Goal: Information Seeking & Learning: Learn about a topic

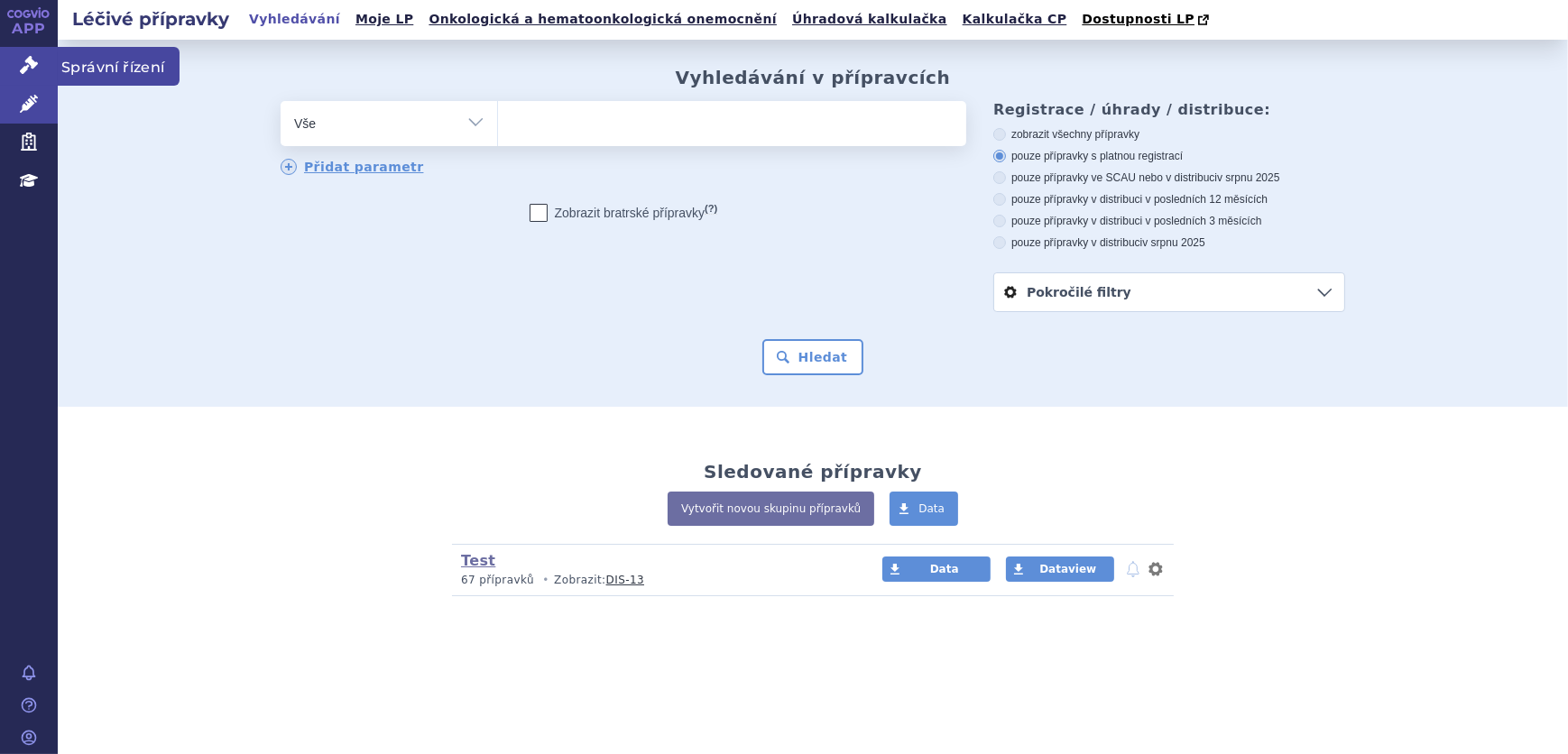
click at [26, 65] on icon at bounding box center [28, 65] width 18 height 18
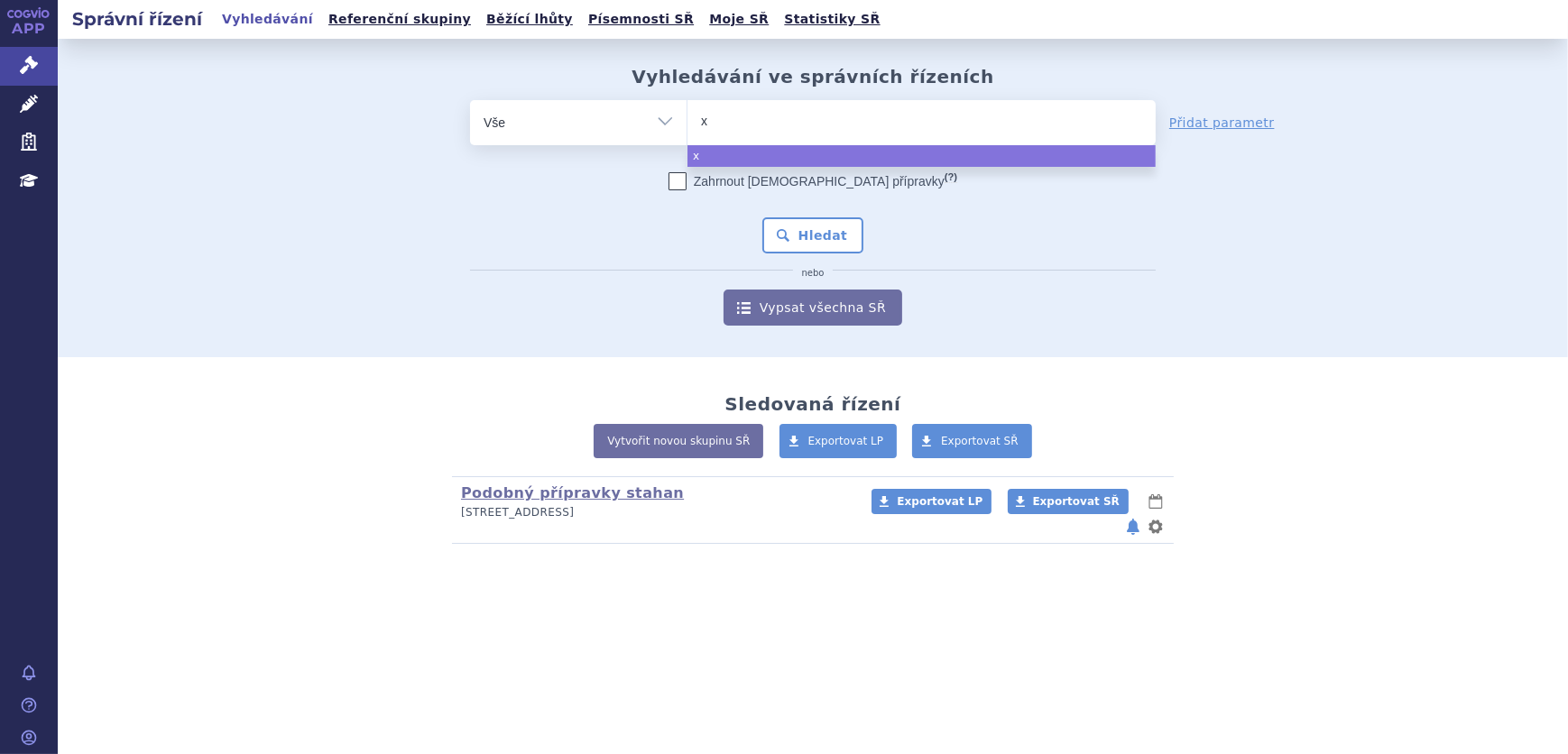
type input "xa"
type input "xani"
type input "xanir"
type input "xanirva"
select select "xanirva"
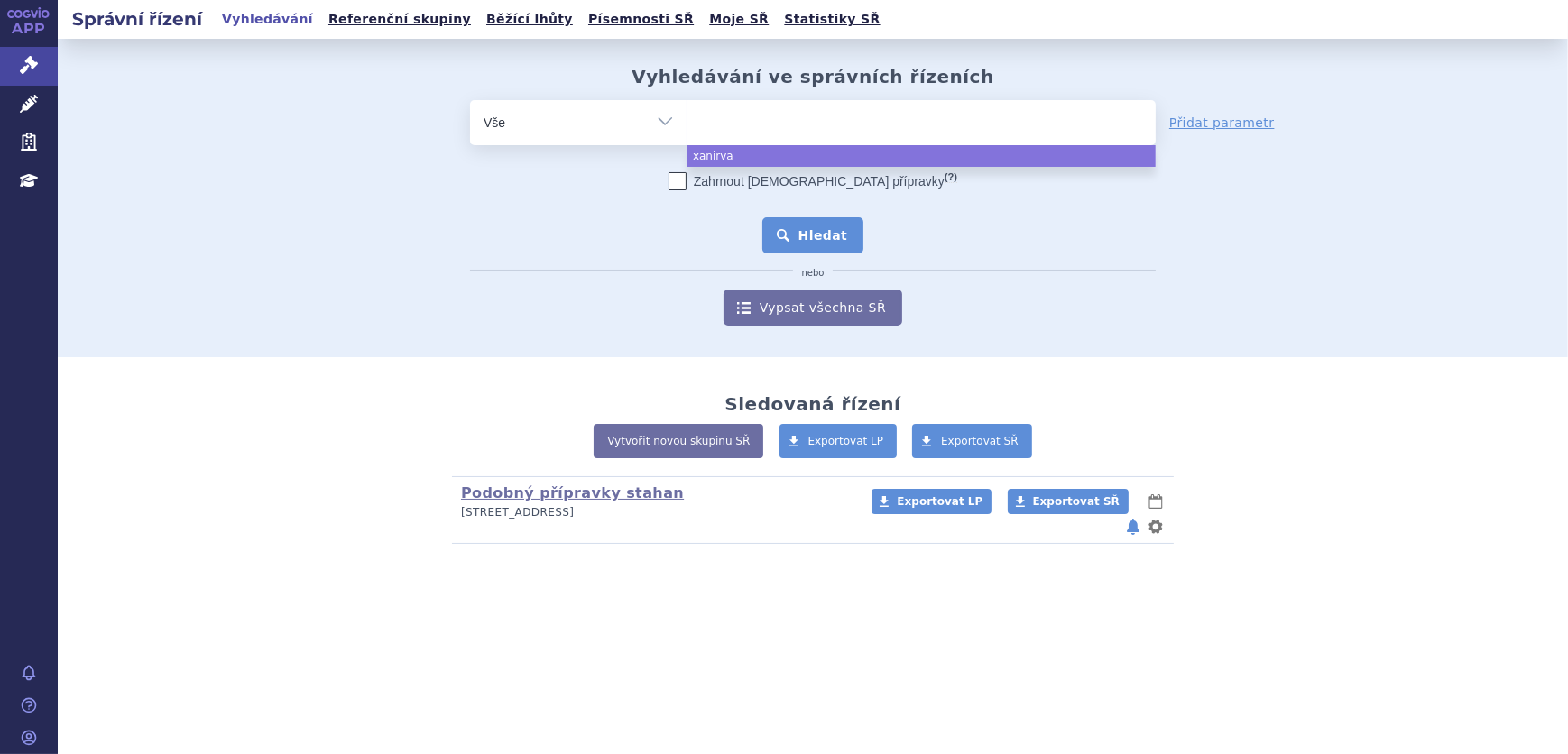
drag, startPoint x: 816, startPoint y: 216, endPoint x: 820, endPoint y: 240, distance: 24.3
click at [820, 234] on div "Zahrnout bratrské přípravky (?) Hledat nebo Vypsat všechna SŘ" at bounding box center [813, 249] width 686 height 153
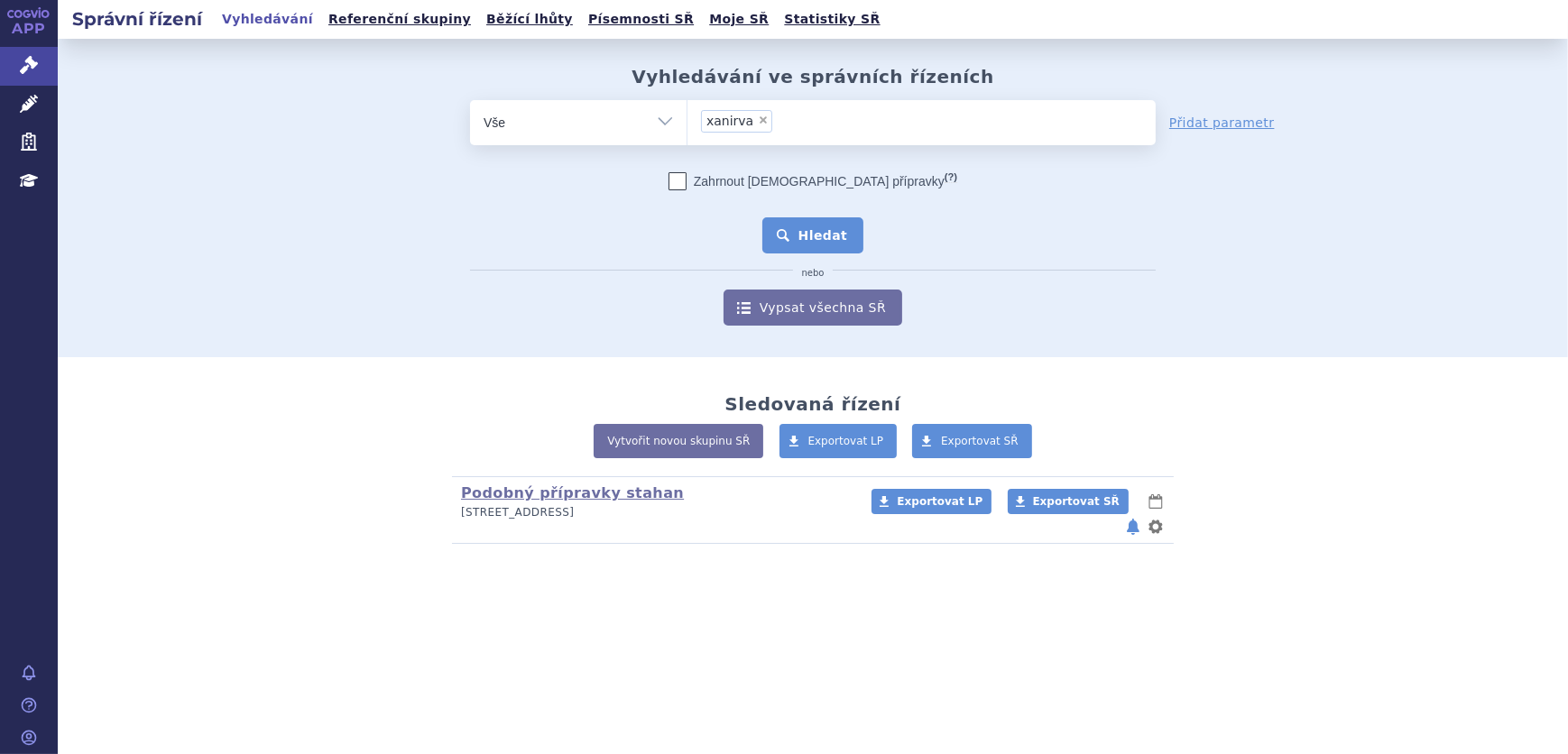
click at [820, 240] on button "Hledat" at bounding box center [813, 235] width 102 height 36
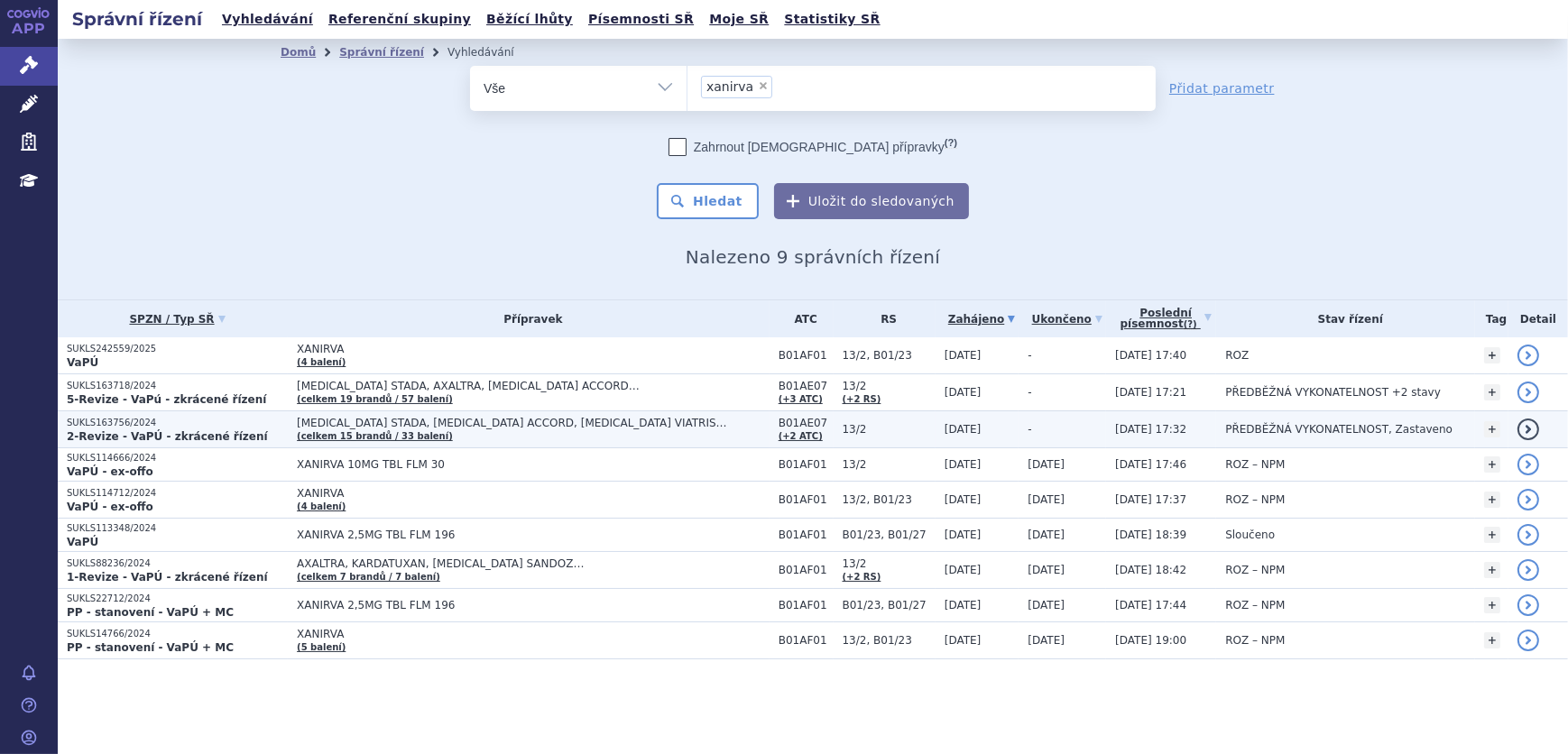
click at [433, 426] on span "[MEDICAL_DATA] STADA, [MEDICAL_DATA] ACCORD, [MEDICAL_DATA] VIATRIS…" at bounding box center [522, 422] width 451 height 13
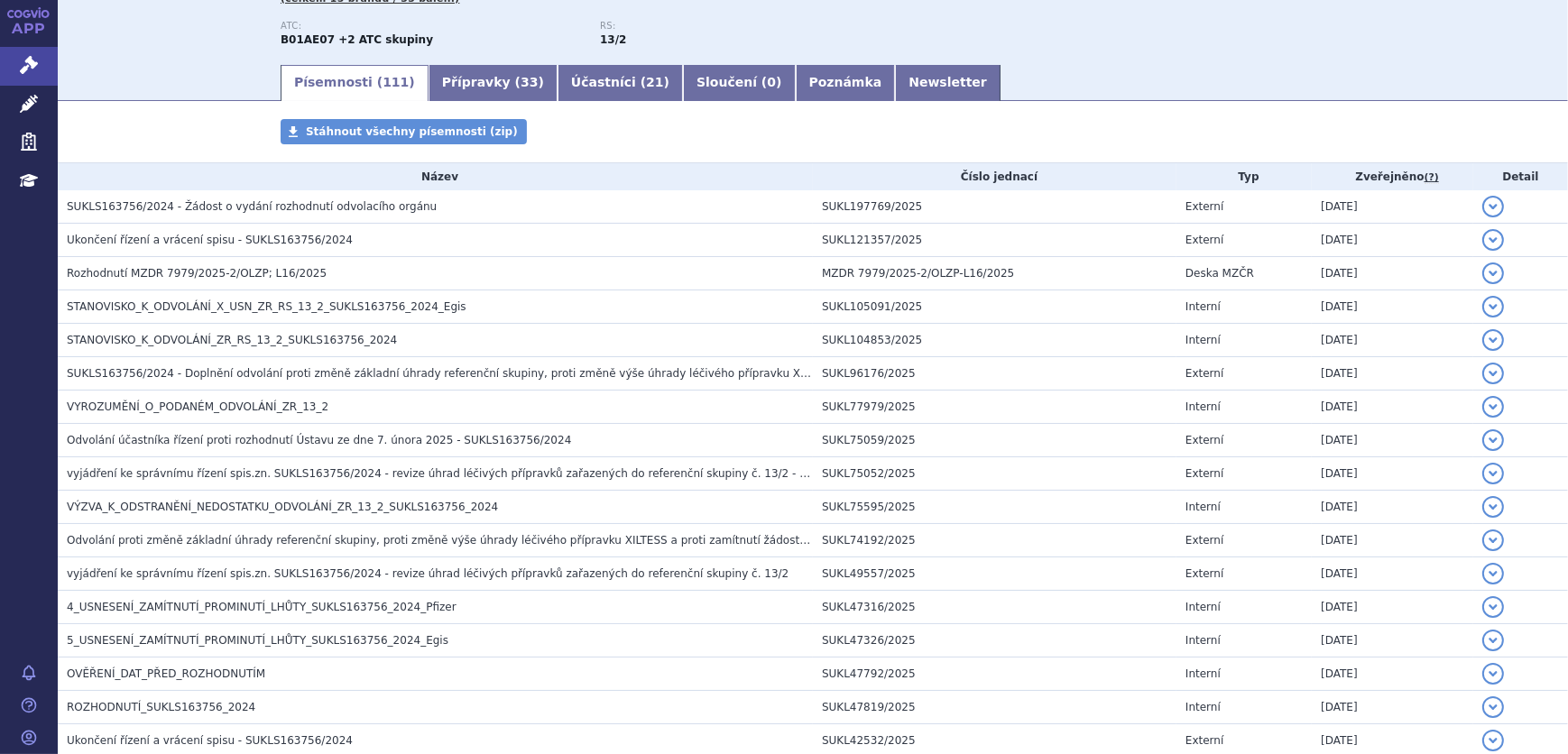
scroll to position [245, 0]
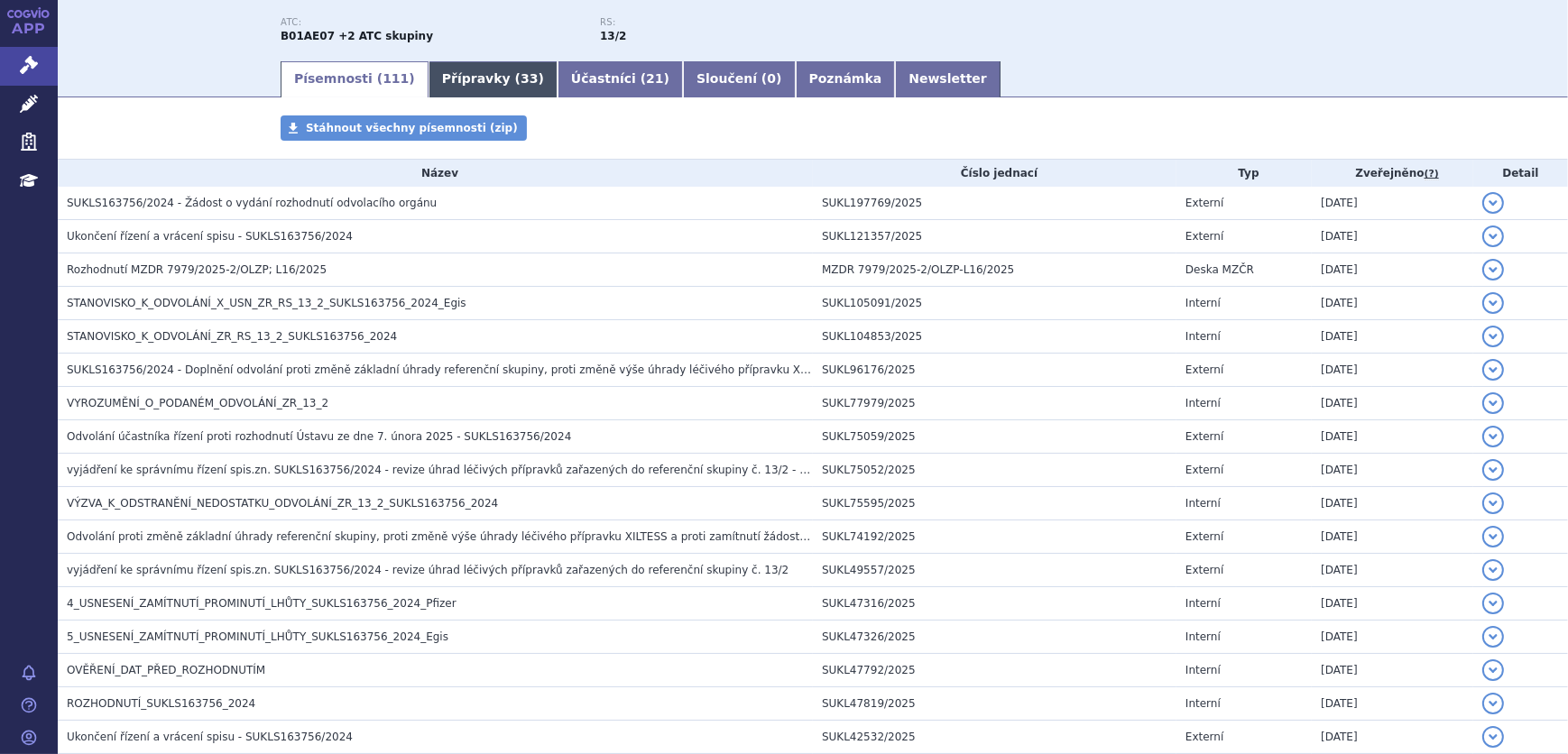
click at [447, 76] on link "Přípravky ( 33 )" at bounding box center [493, 78] width 129 height 36
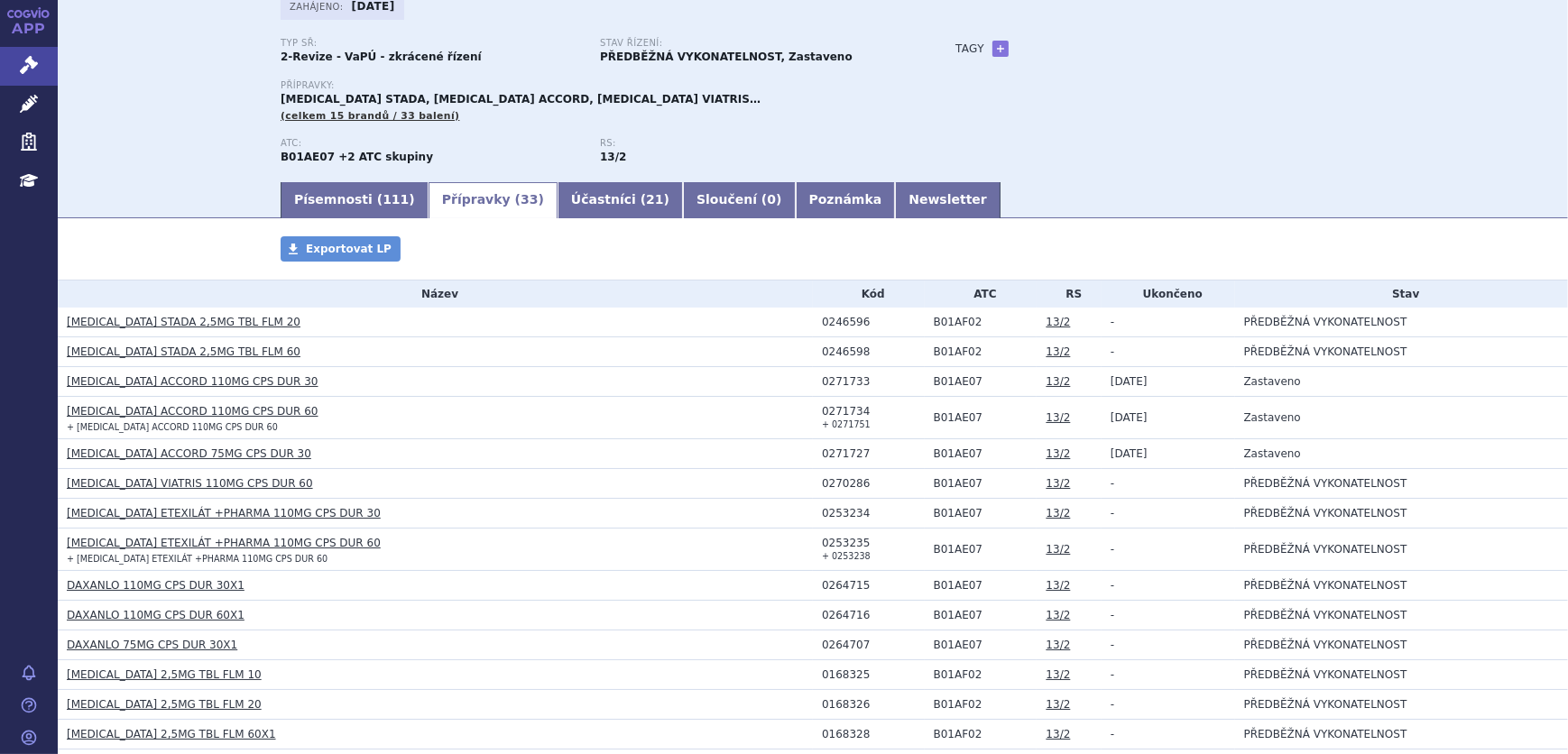
scroll to position [327, 0]
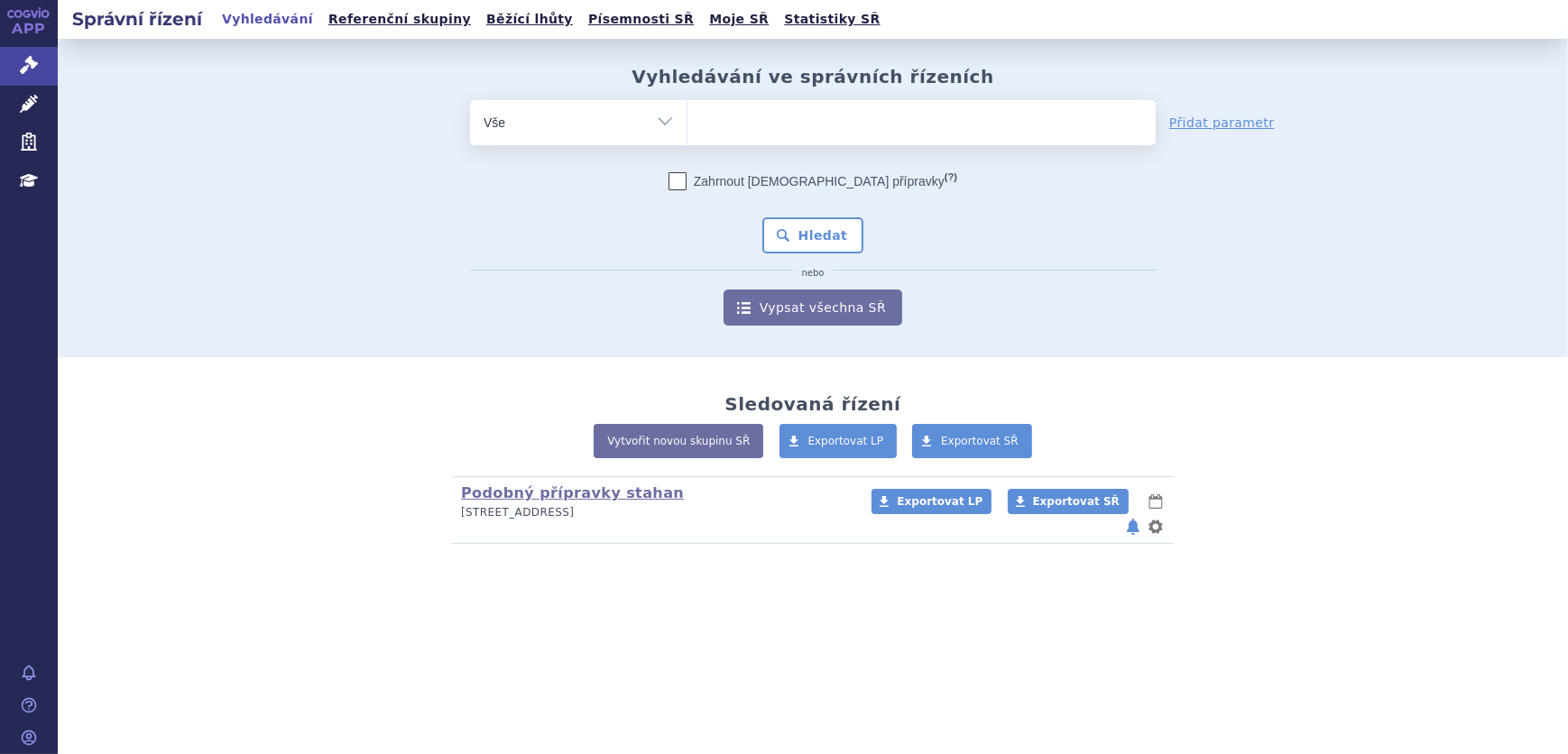
click at [784, 117] on ul at bounding box center [921, 118] width 468 height 38
click at [688, 117] on select at bounding box center [687, 121] width 1 height 45
type input "xa"
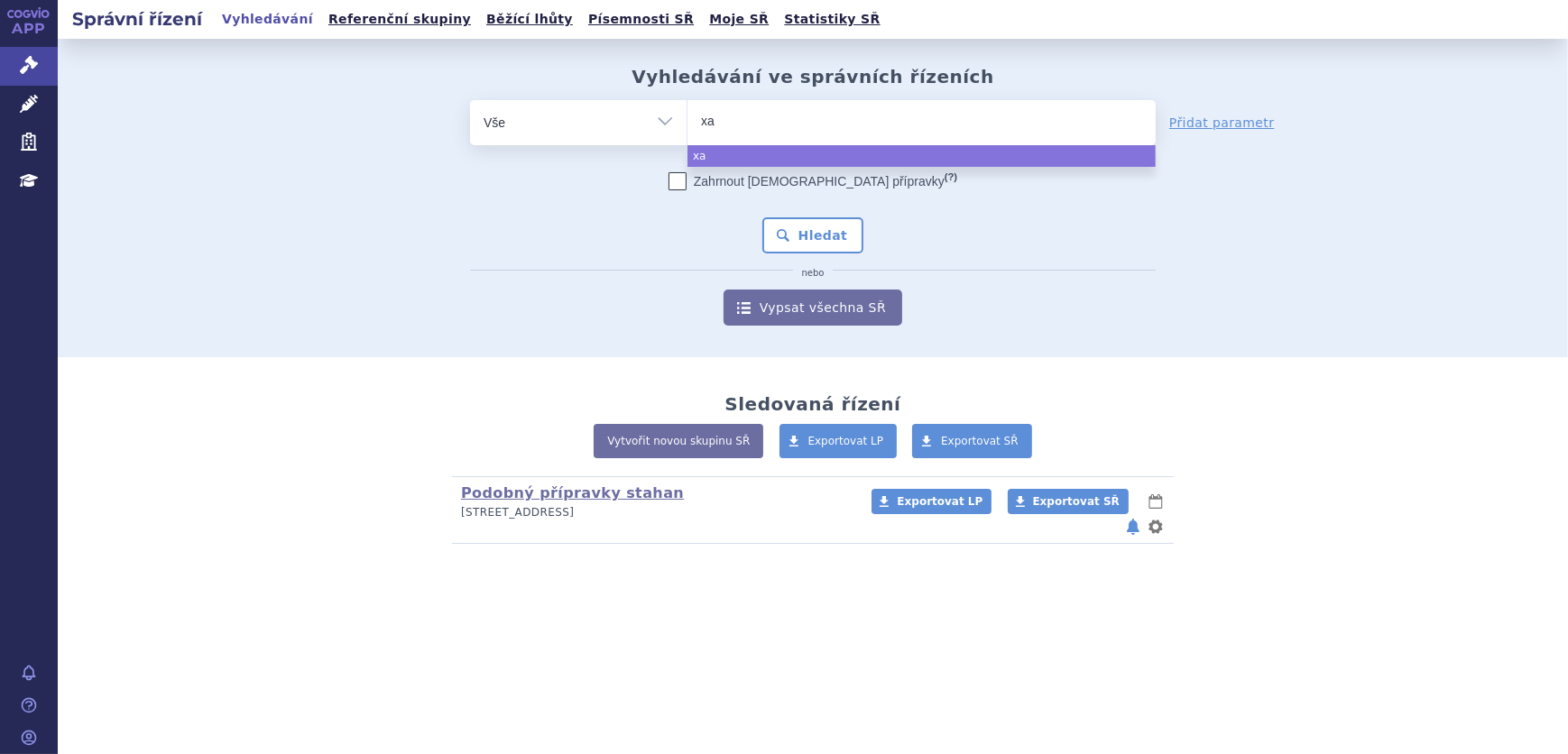
type input "xan"
type input "xanir"
type input "xanirva"
select select "xanirva"
click at [788, 221] on button "Hledat" at bounding box center [813, 235] width 102 height 36
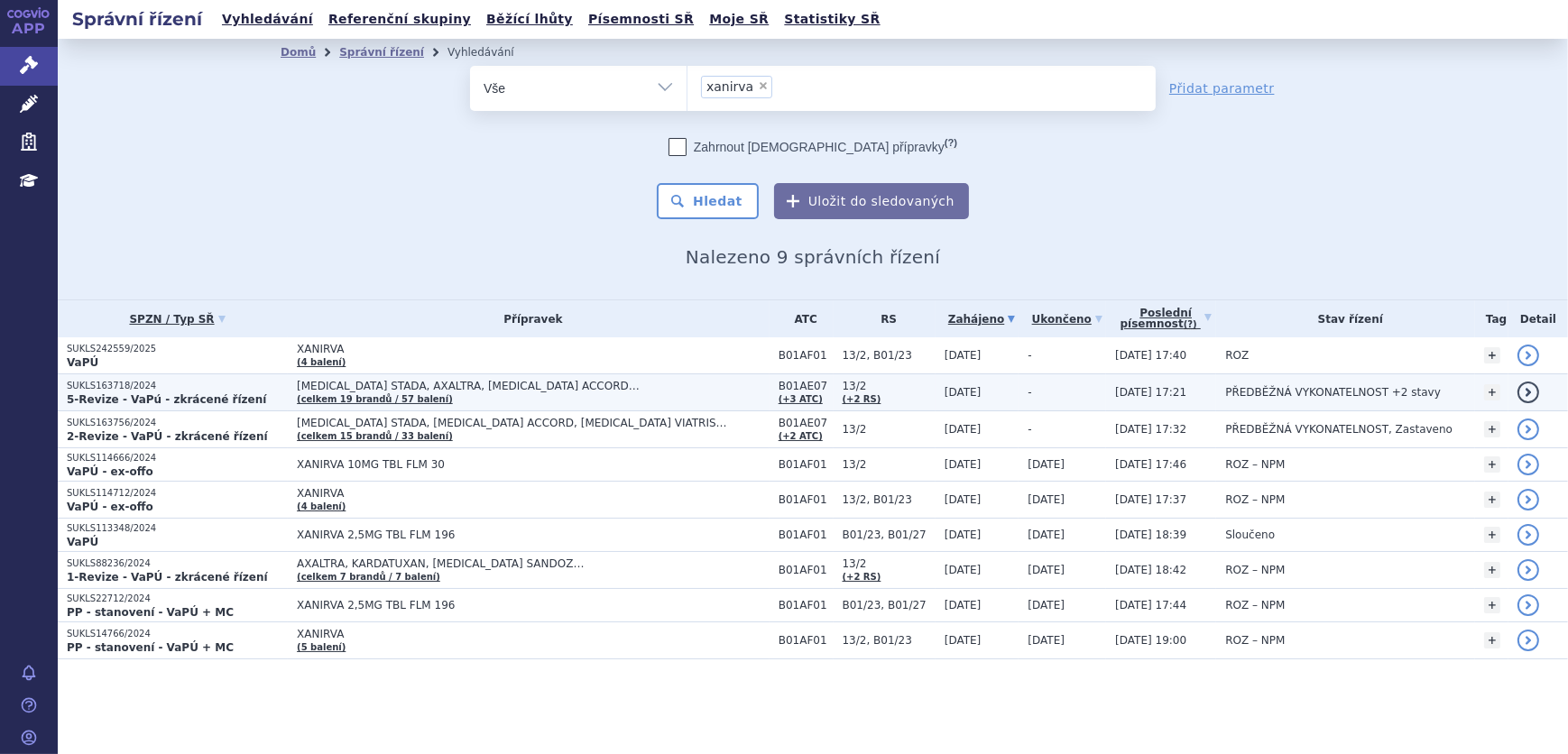
click at [548, 393] on td "[MEDICAL_DATA] STADA, AXALTRA, [MEDICAL_DATA] ACCORD… (celkem 19 brandů / 57 ba…" at bounding box center [528, 393] width 481 height 37
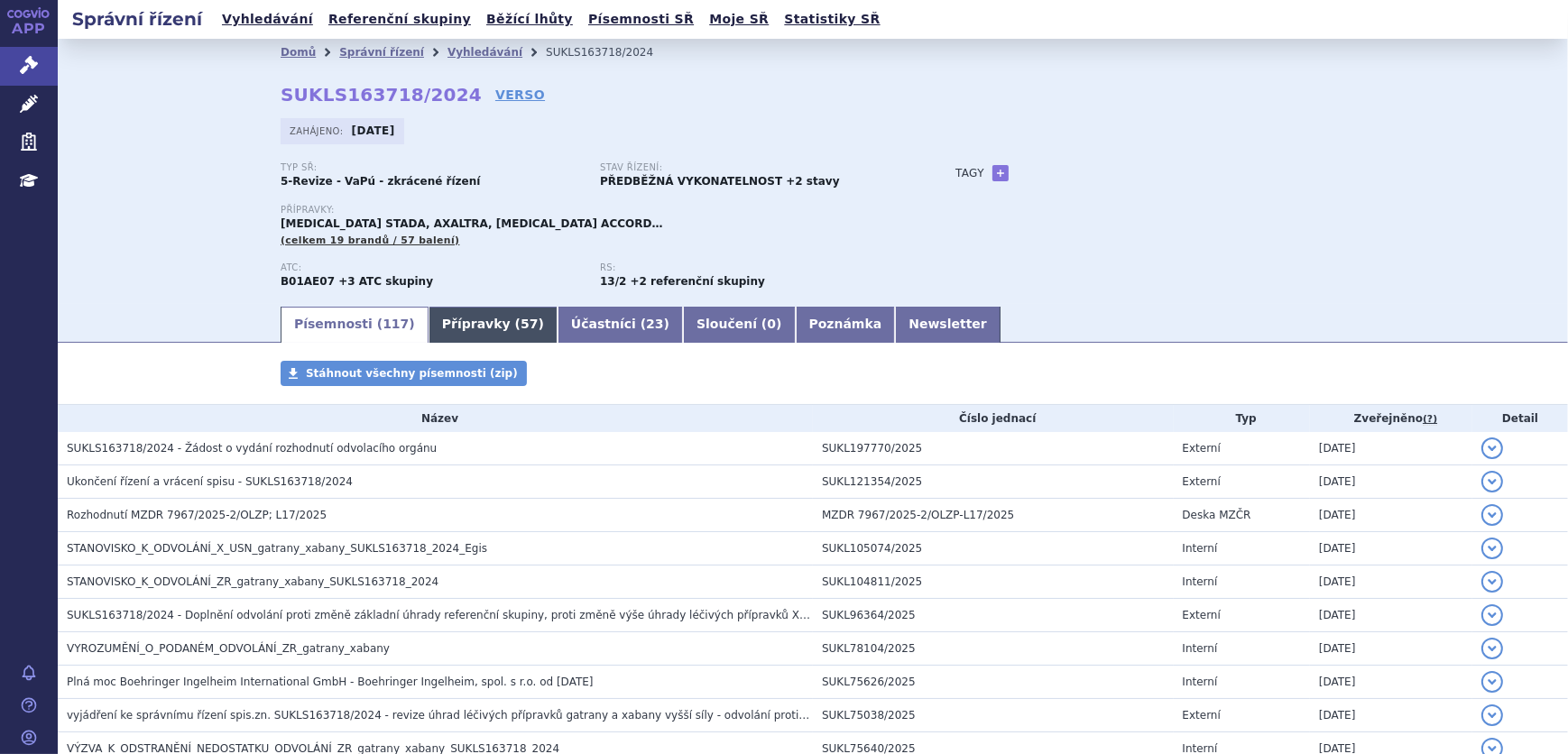
click at [469, 324] on link "Přípravky ( 57 )" at bounding box center [493, 324] width 129 height 36
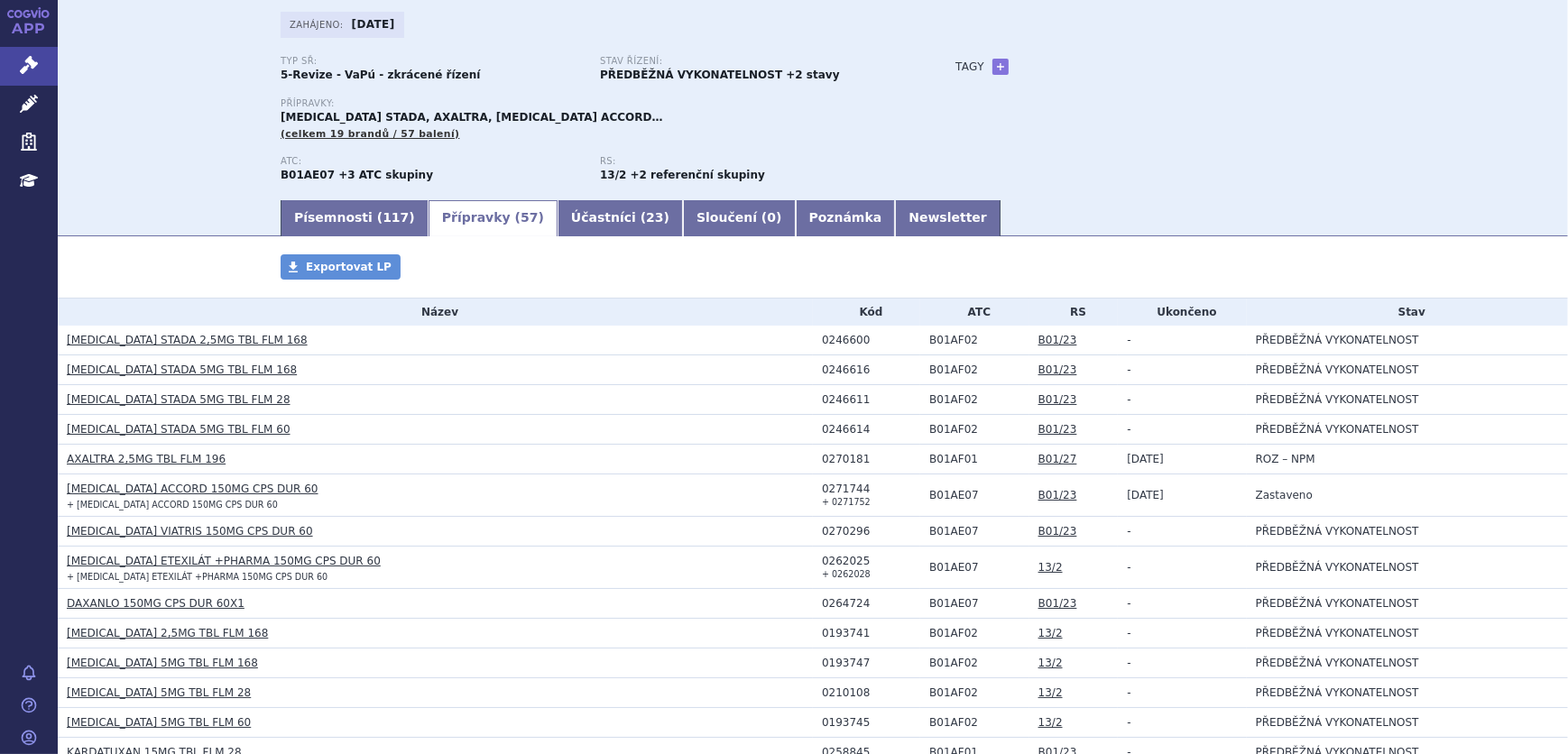
scroll to position [164, 0]
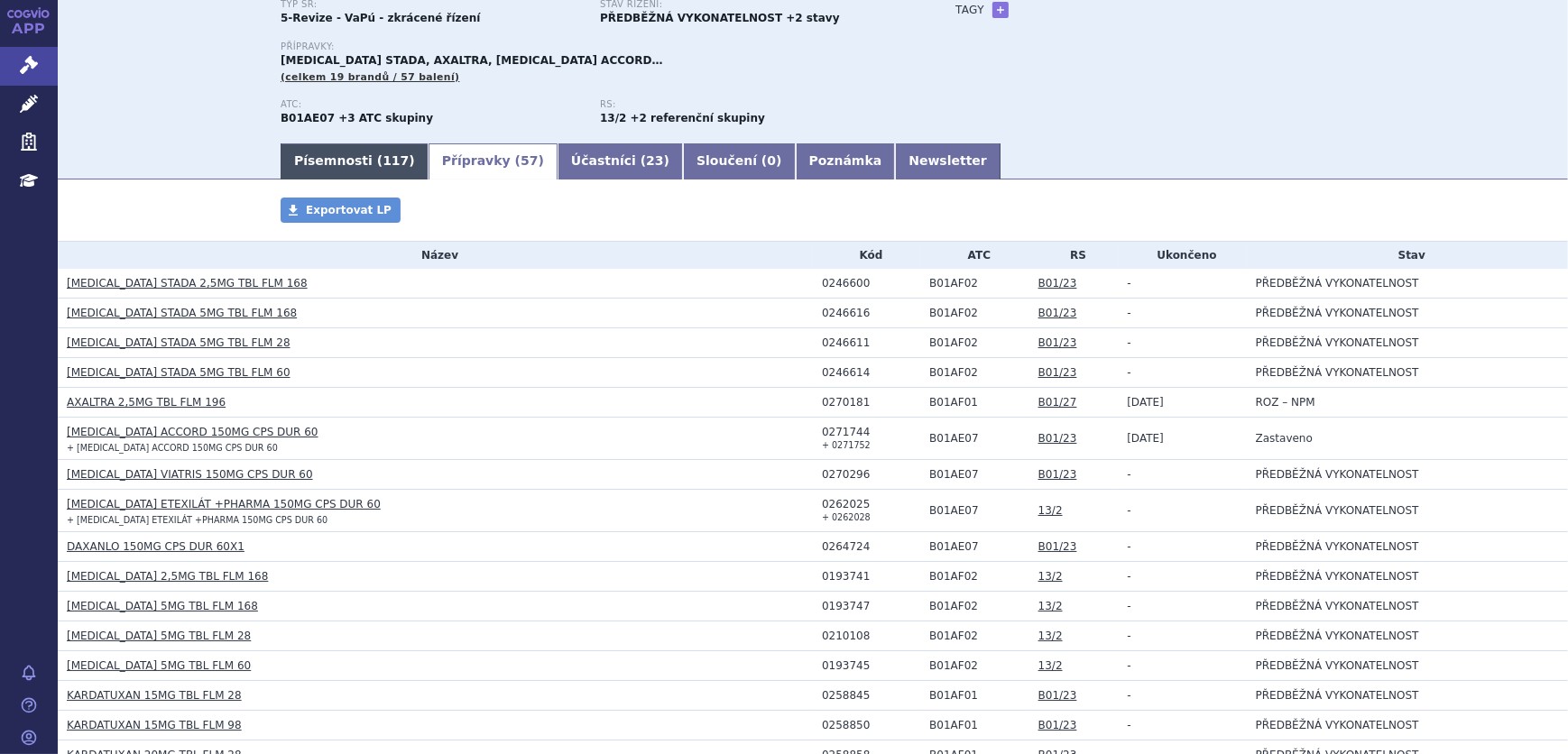
click at [337, 177] on link "Písemnosti ( 117 )" at bounding box center [354, 161] width 148 height 36
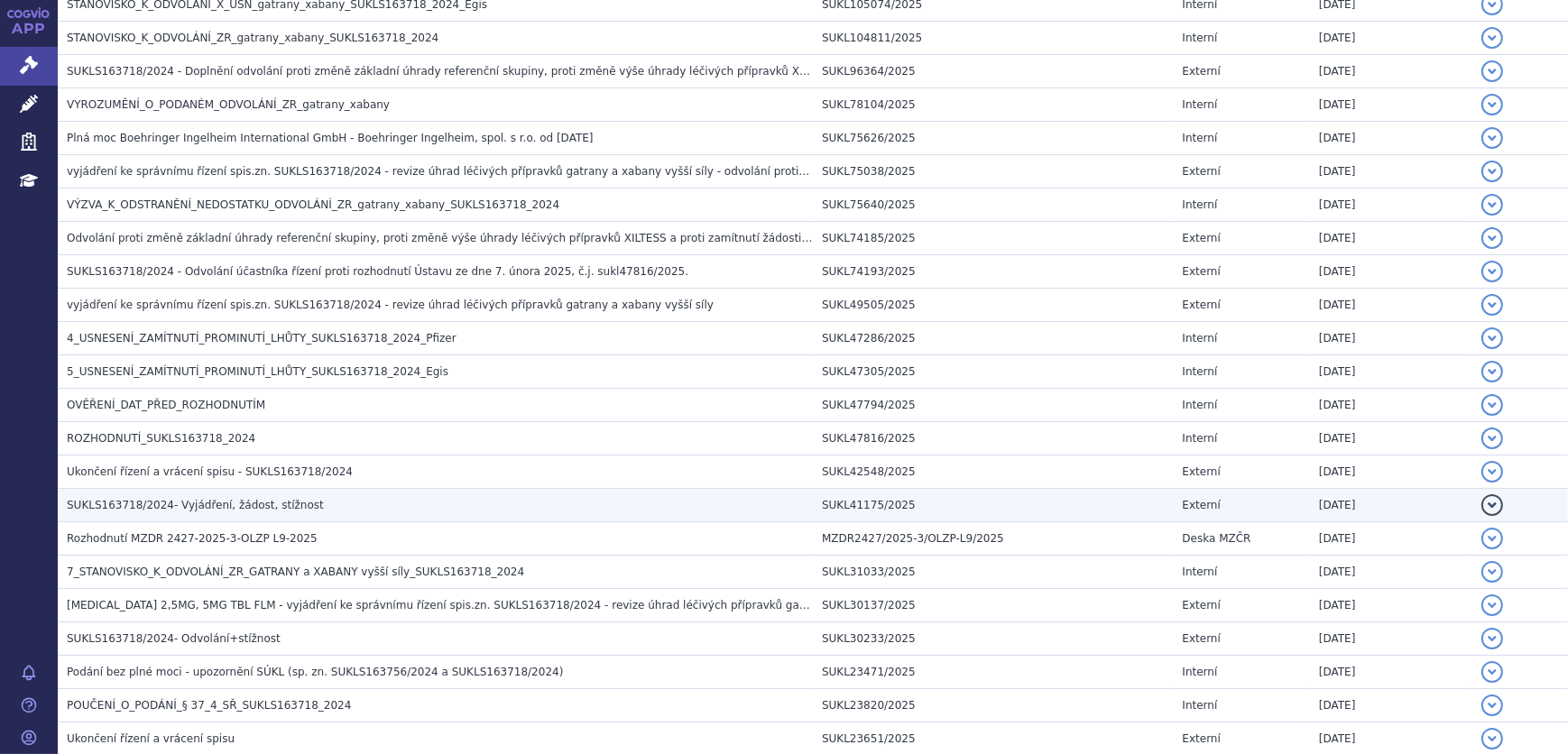
scroll to position [573, 0]
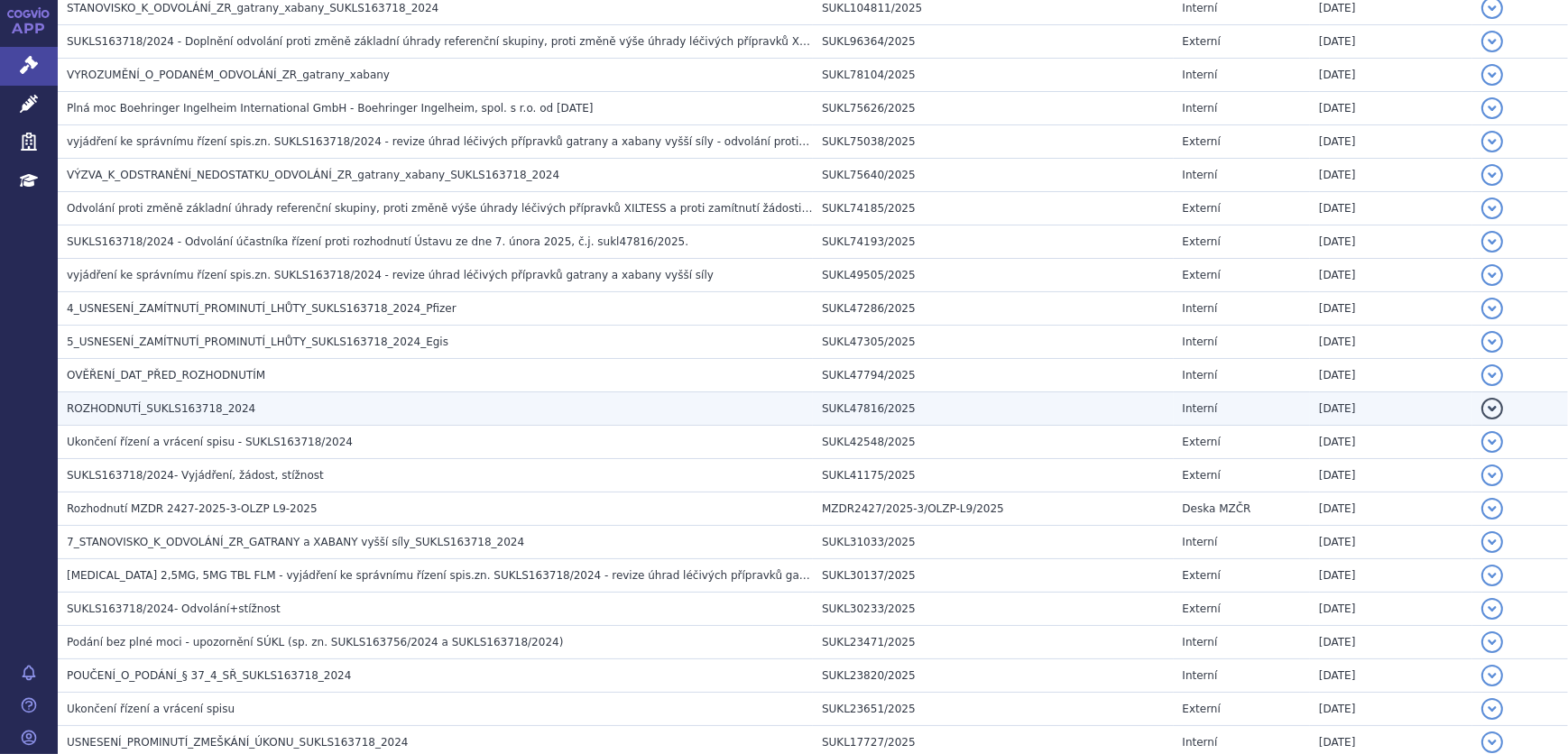
click at [190, 415] on td "ROZHODNUTÍ_SUKLS163718_2024" at bounding box center [436, 408] width 755 height 33
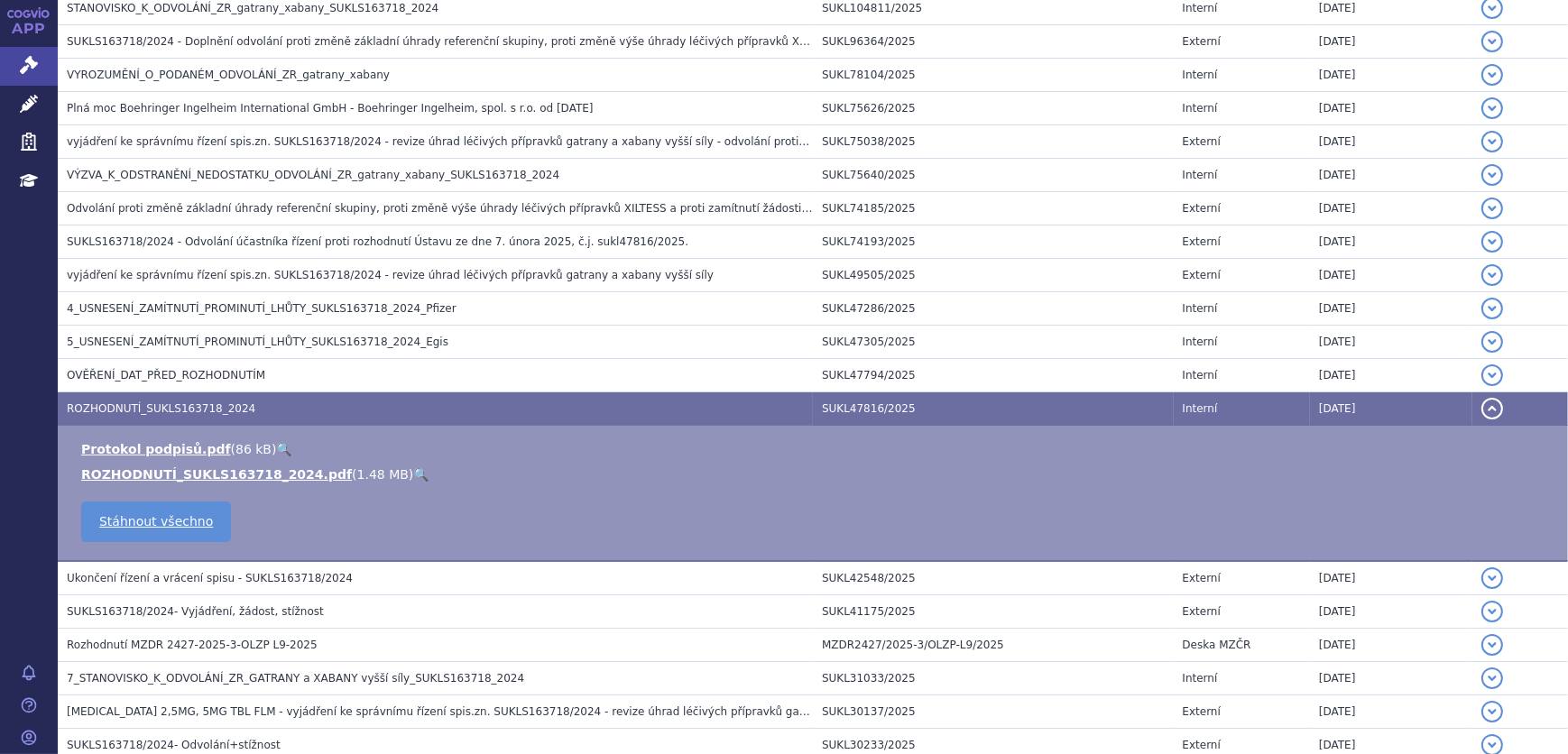
click at [414, 468] on link "🔍" at bounding box center [421, 474] width 15 height 15
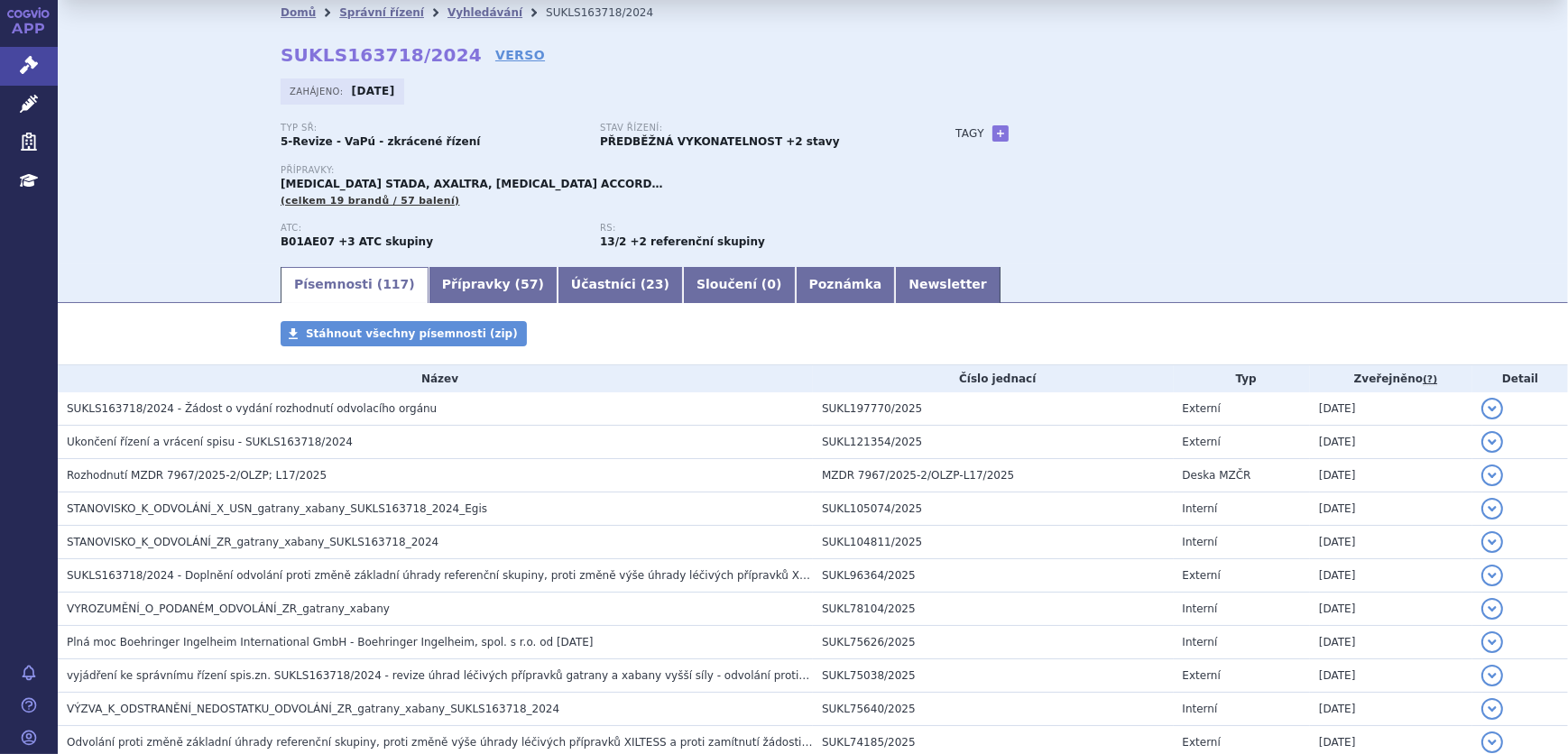
scroll to position [0, 0]
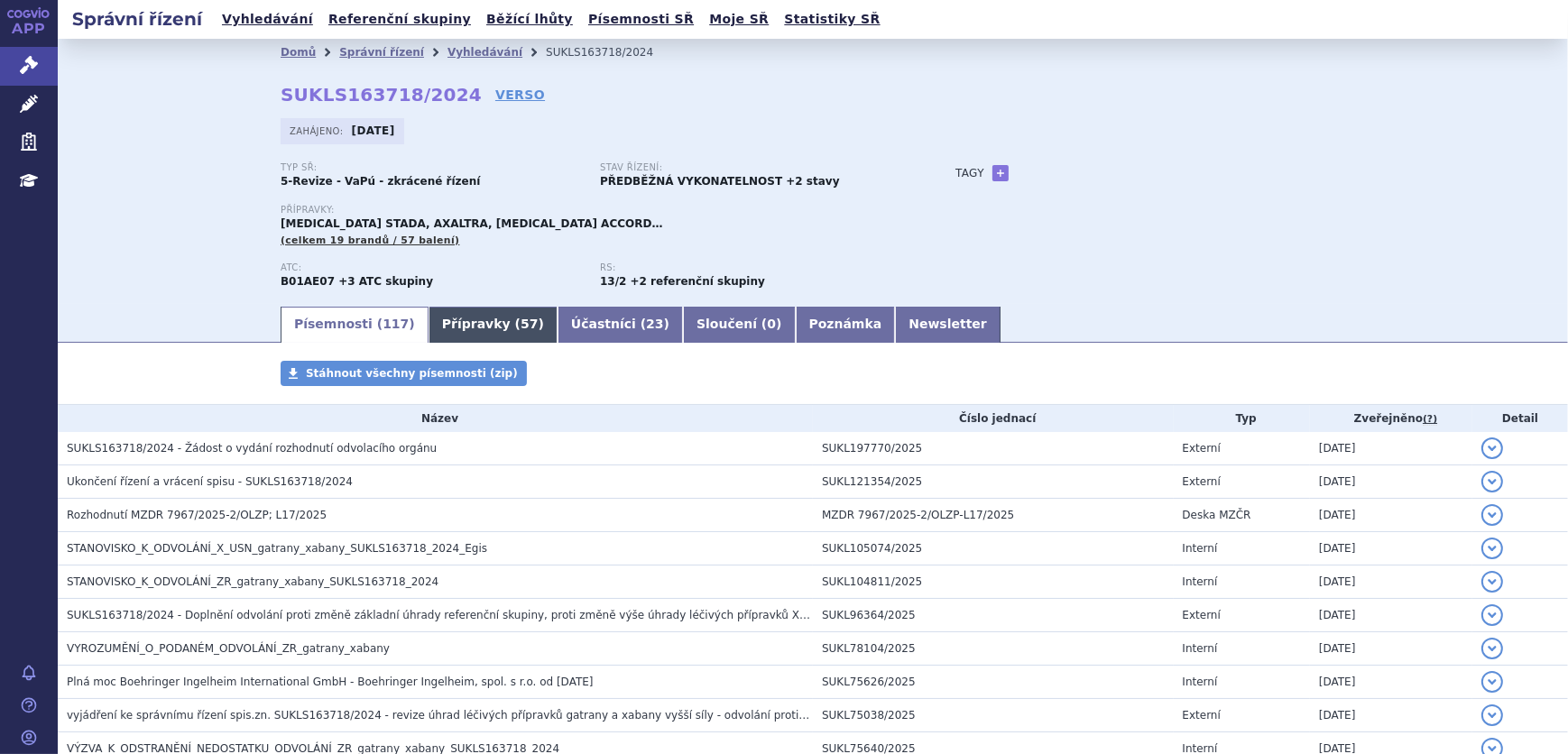
click at [439, 324] on link "Přípravky ( 57 )" at bounding box center [493, 324] width 129 height 36
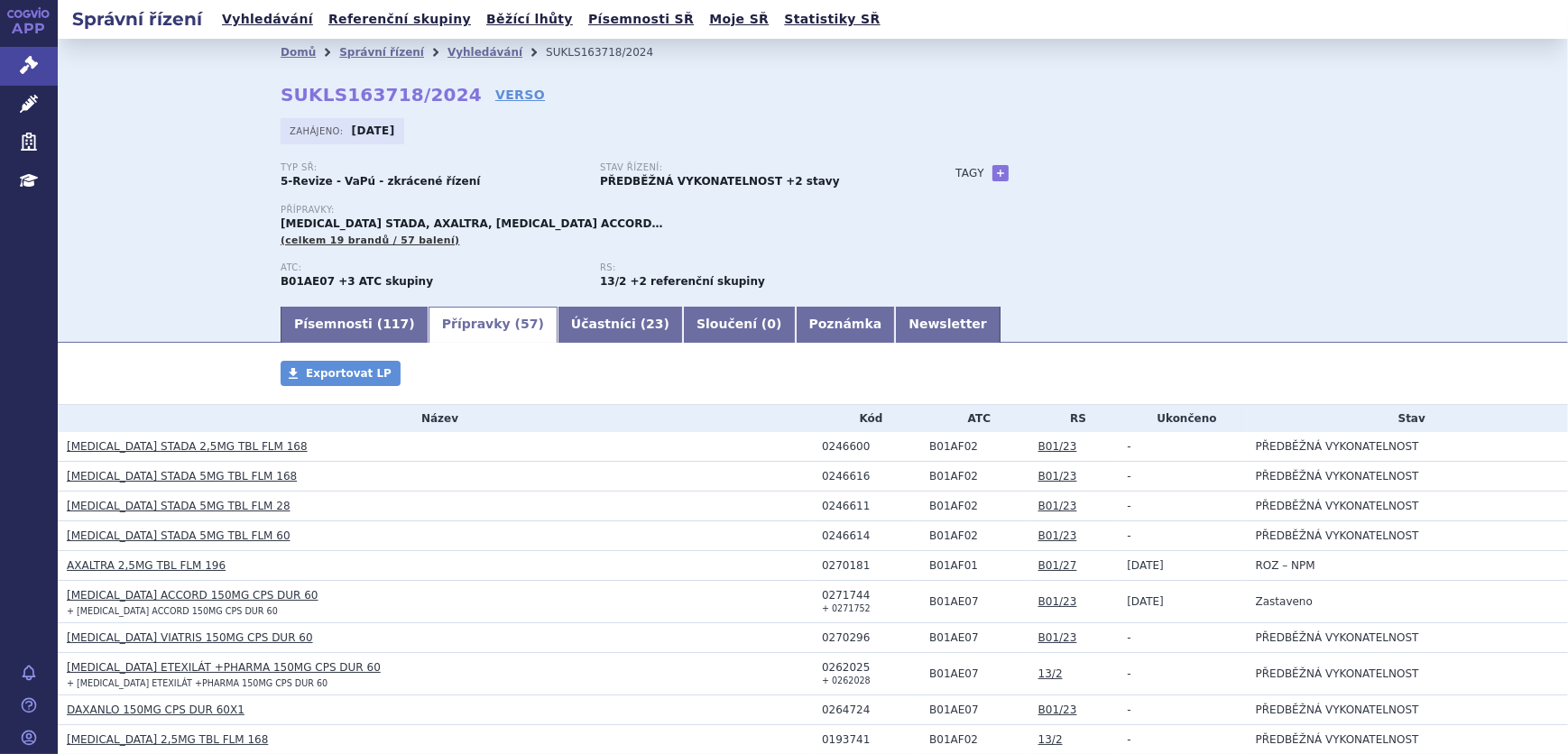
click at [164, 540] on link "[MEDICAL_DATA] STADA 5MG TBL FLM 60" at bounding box center [178, 535] width 224 height 13
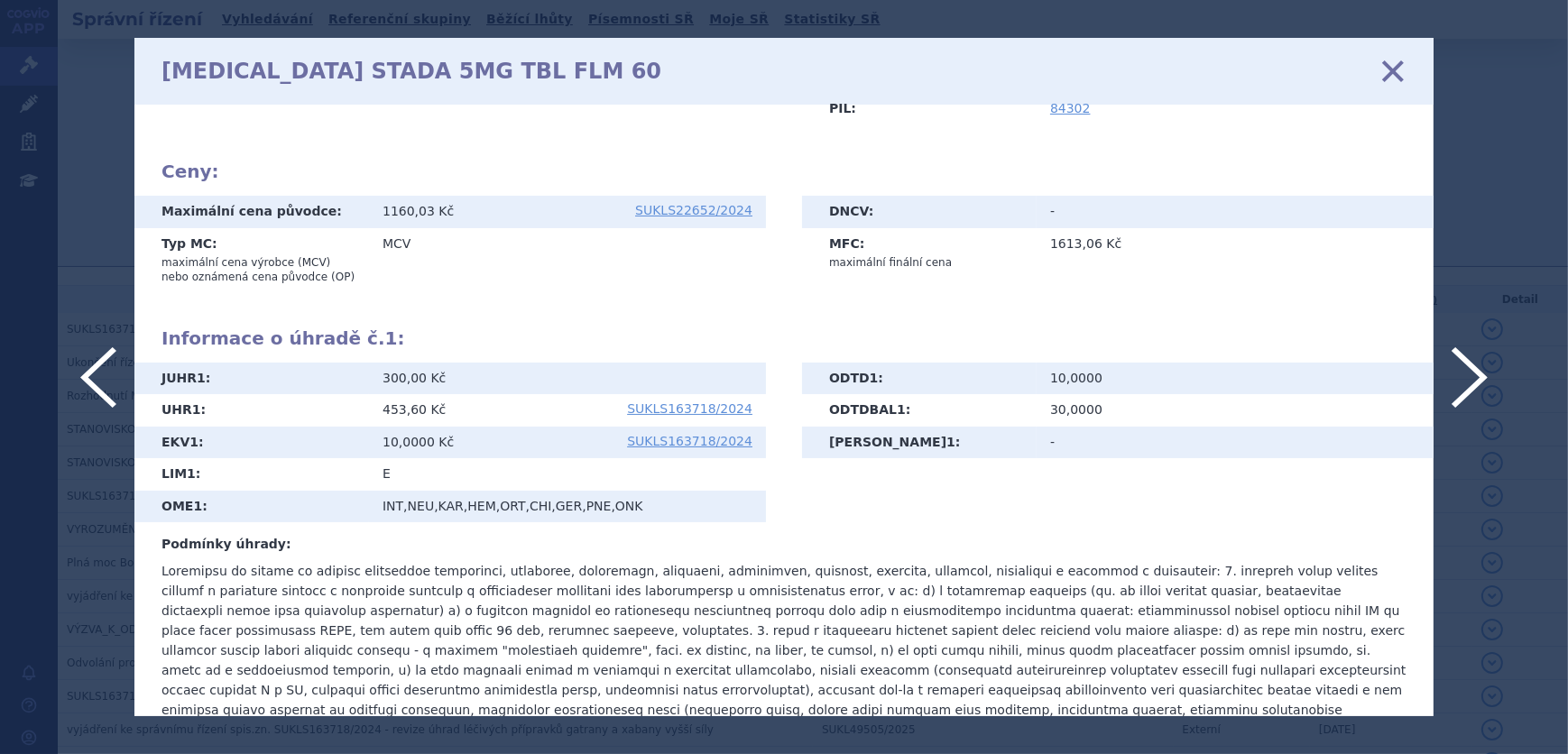
scroll to position [357, 0]
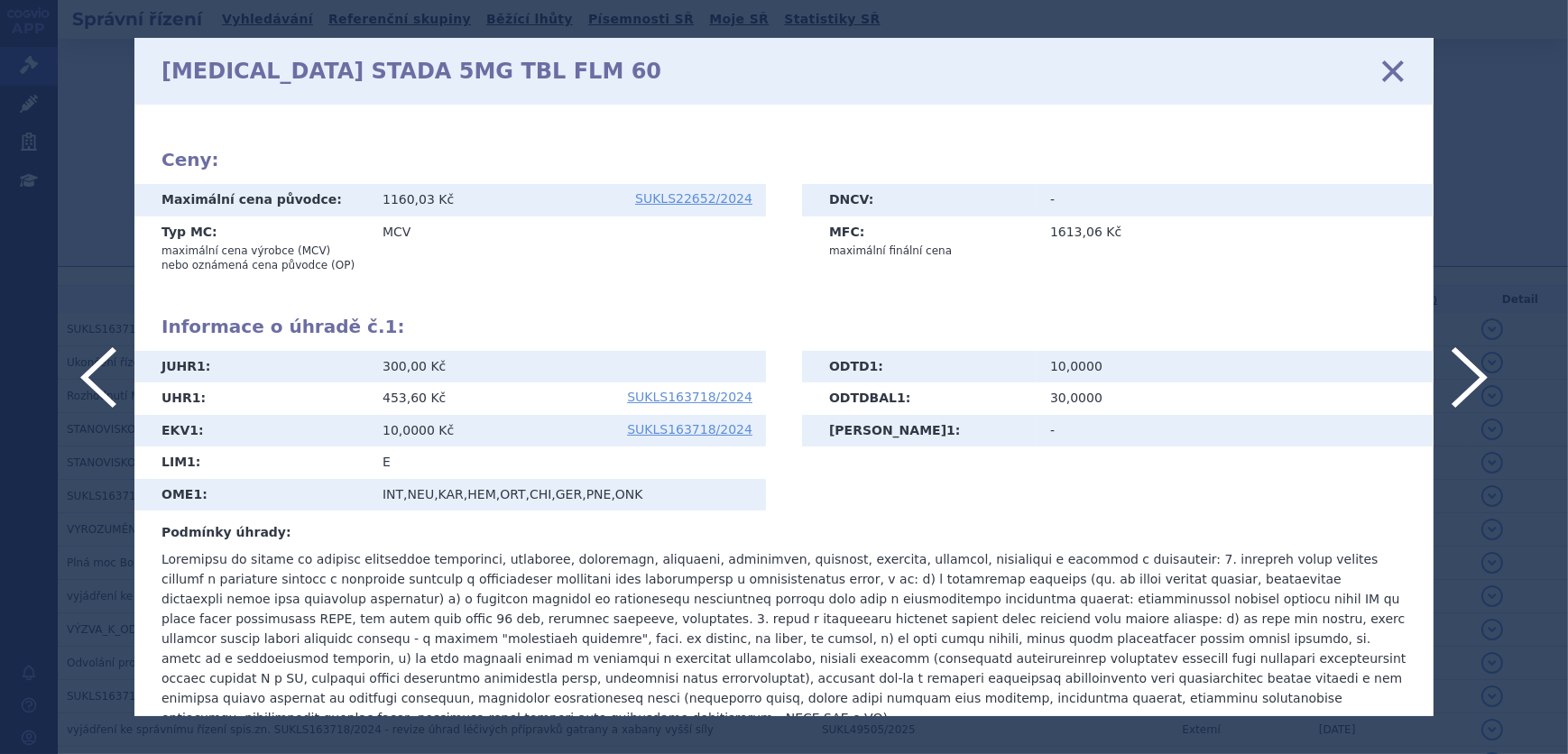
click at [1384, 73] on icon at bounding box center [1393, 71] width 38 height 38
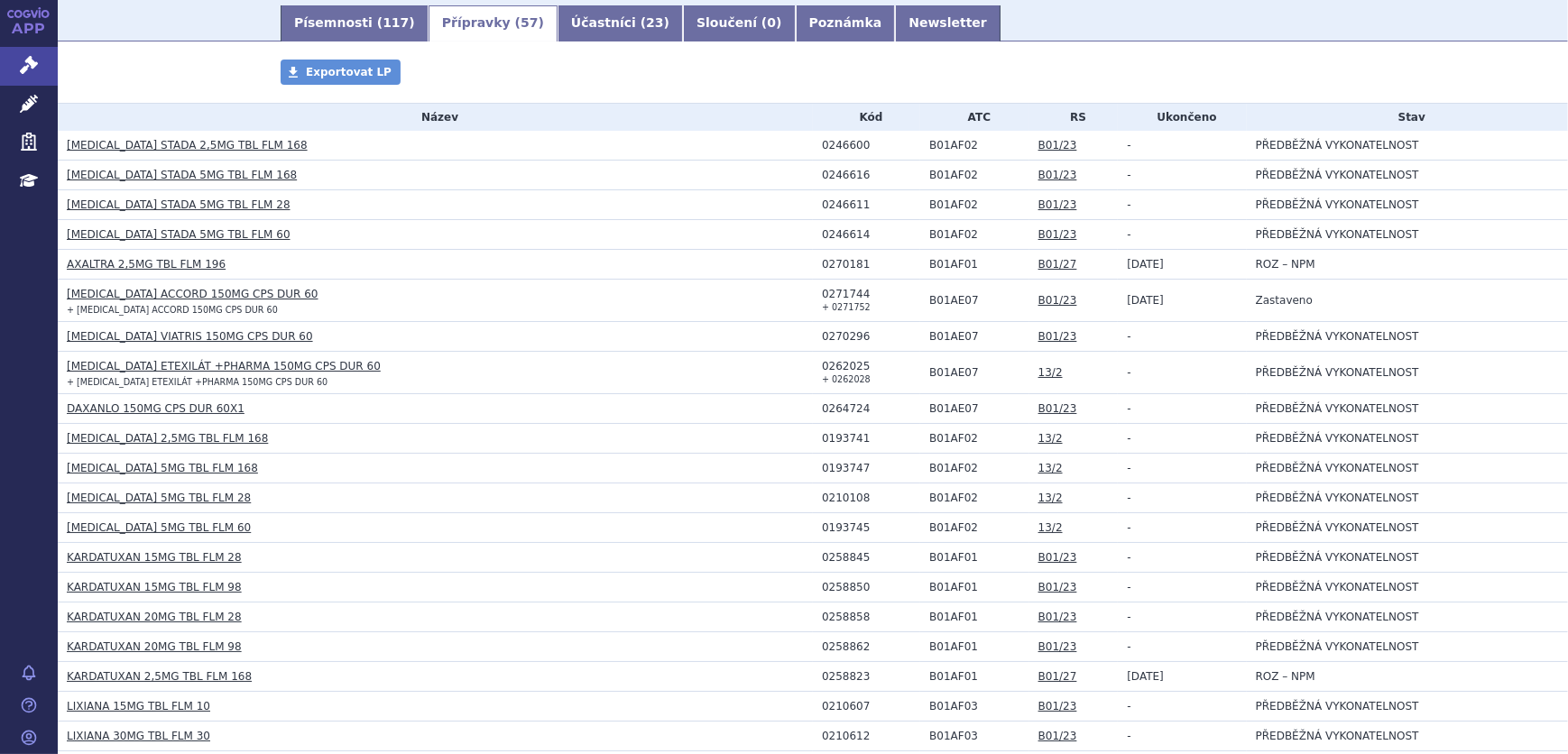
scroll to position [327, 0]
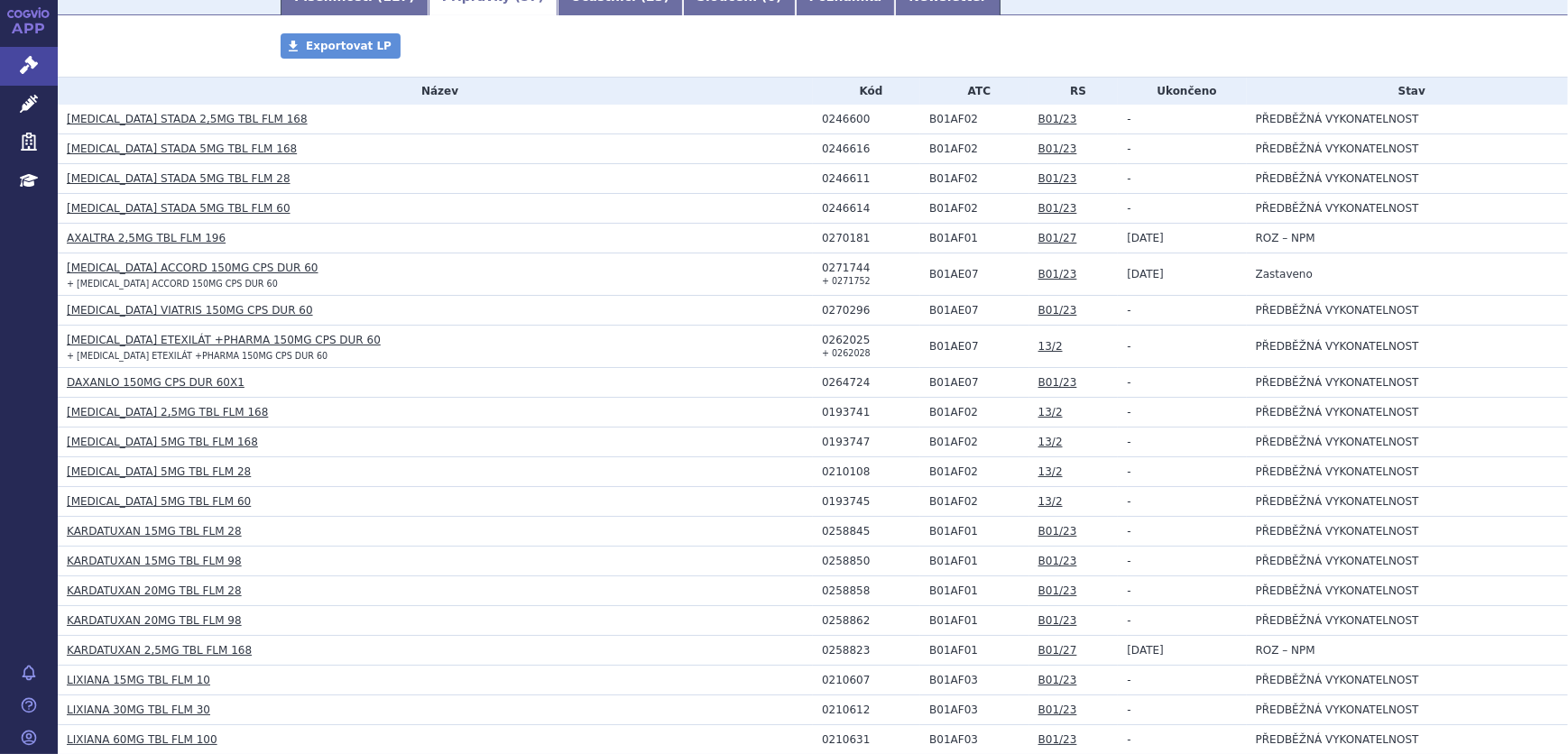
click at [141, 555] on link "KARDATUXAN 15MG TBL FLM 98" at bounding box center [154, 560] width 175 height 13
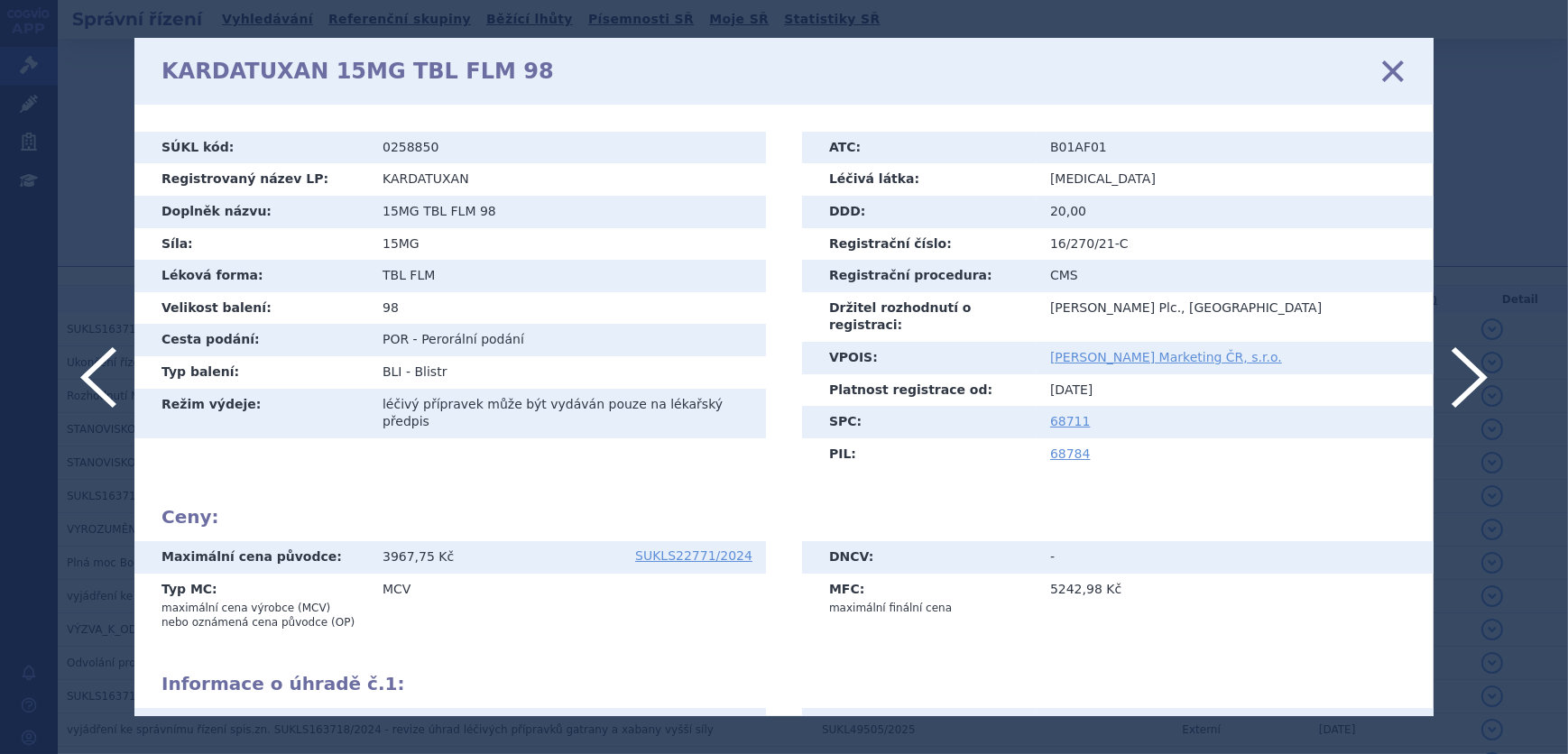
scroll to position [357, 0]
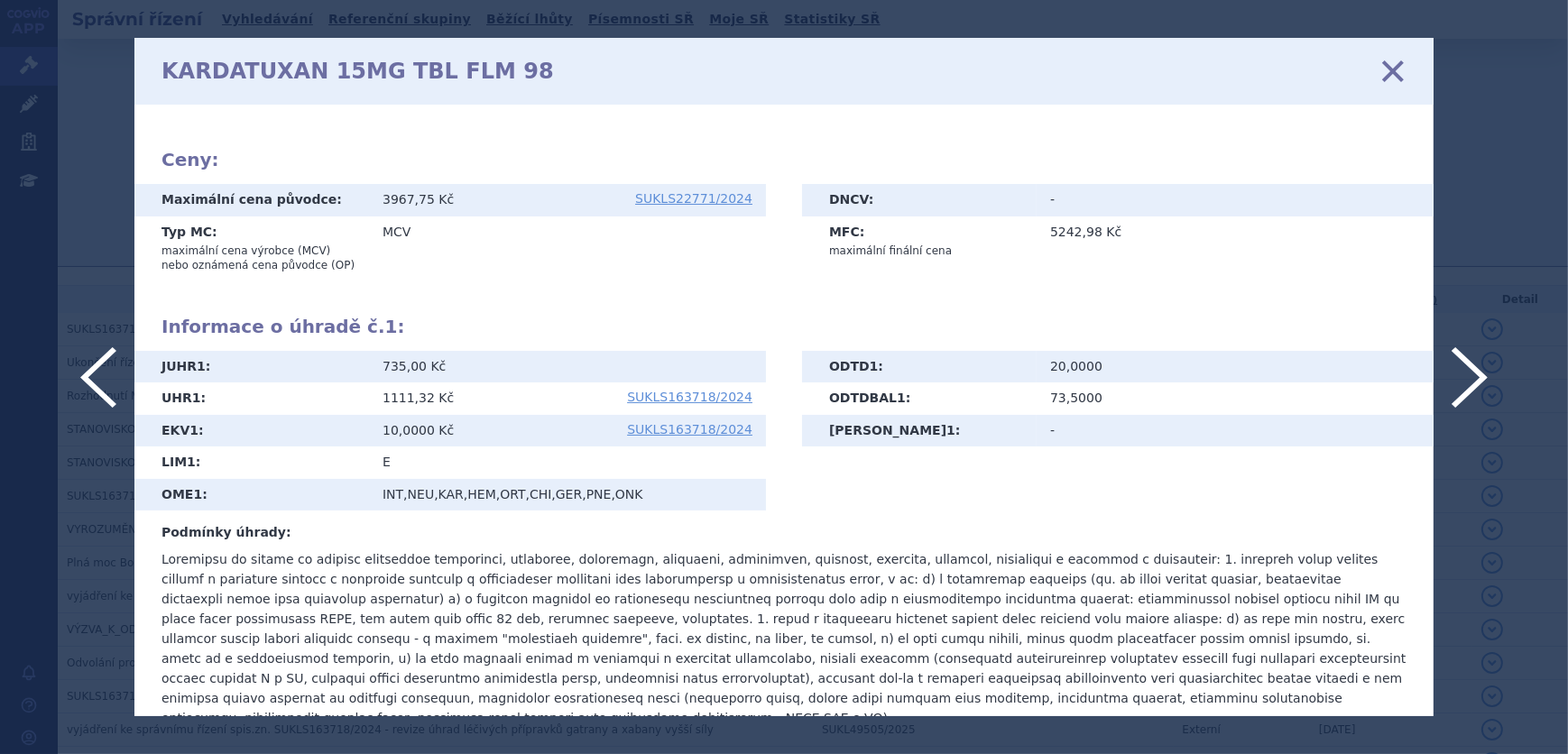
click at [1395, 70] on icon at bounding box center [1393, 71] width 38 height 38
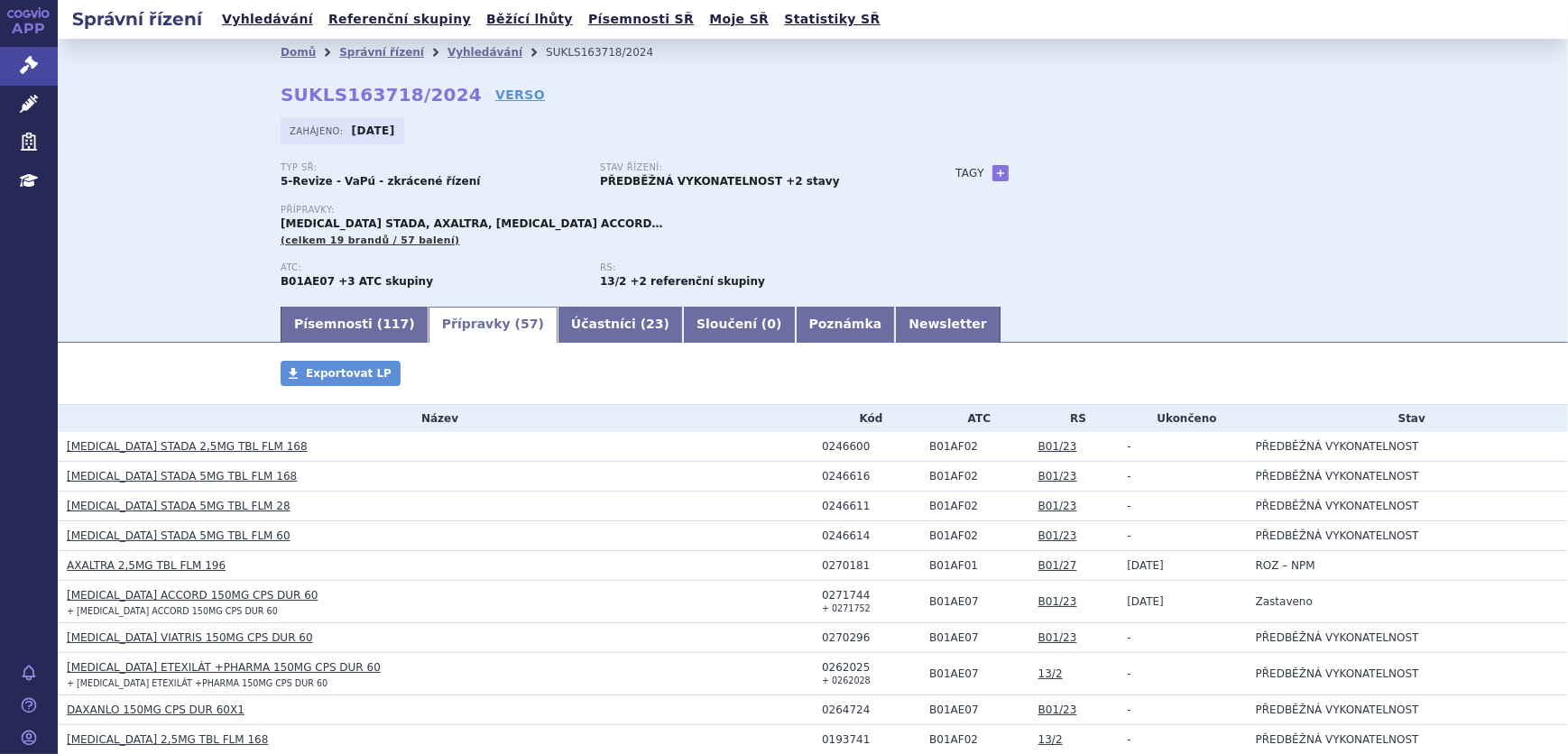
click at [192, 471] on link "[MEDICAL_DATA] STADA 5MG TBL FLM 168" at bounding box center [182, 475] width 231 height 13
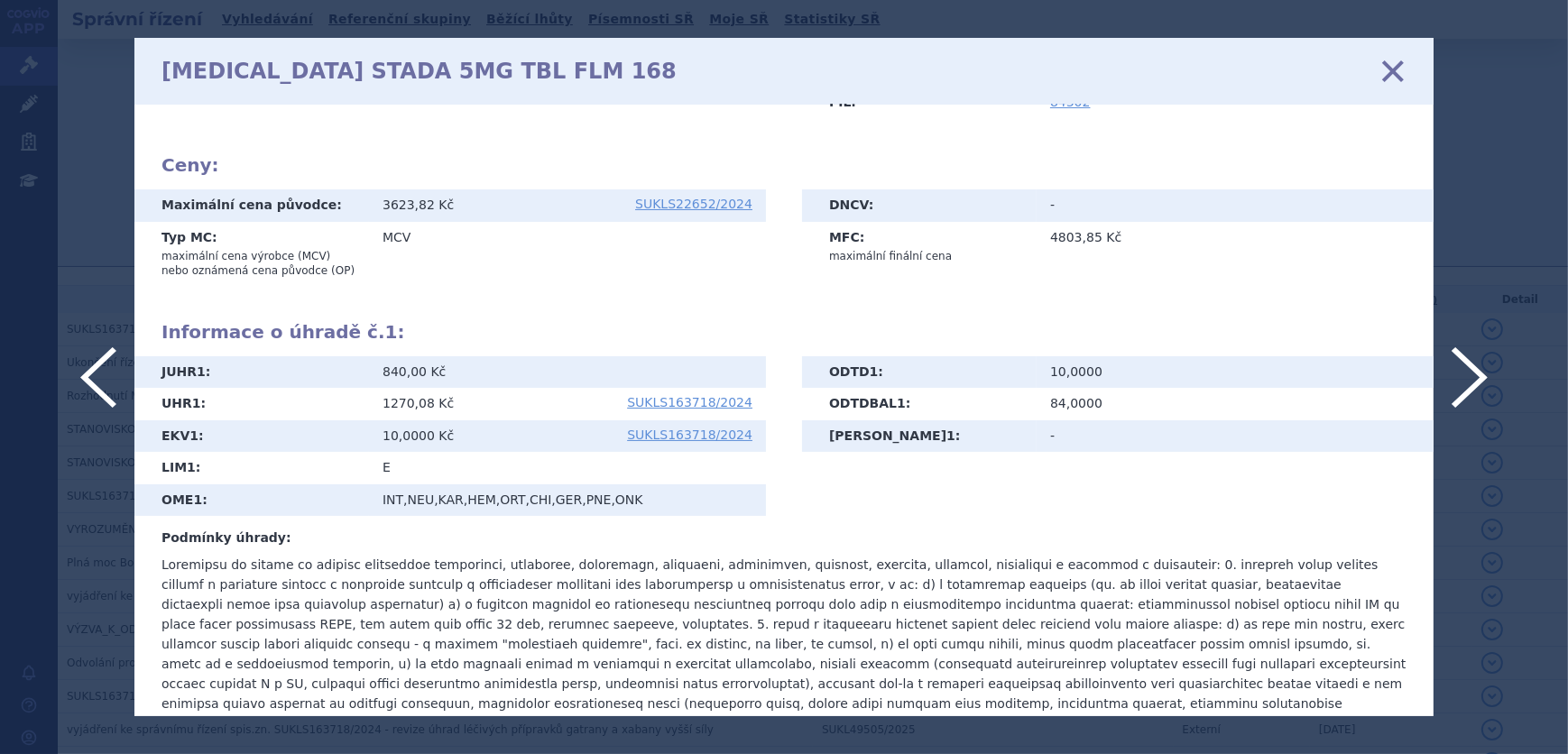
scroll to position [357, 0]
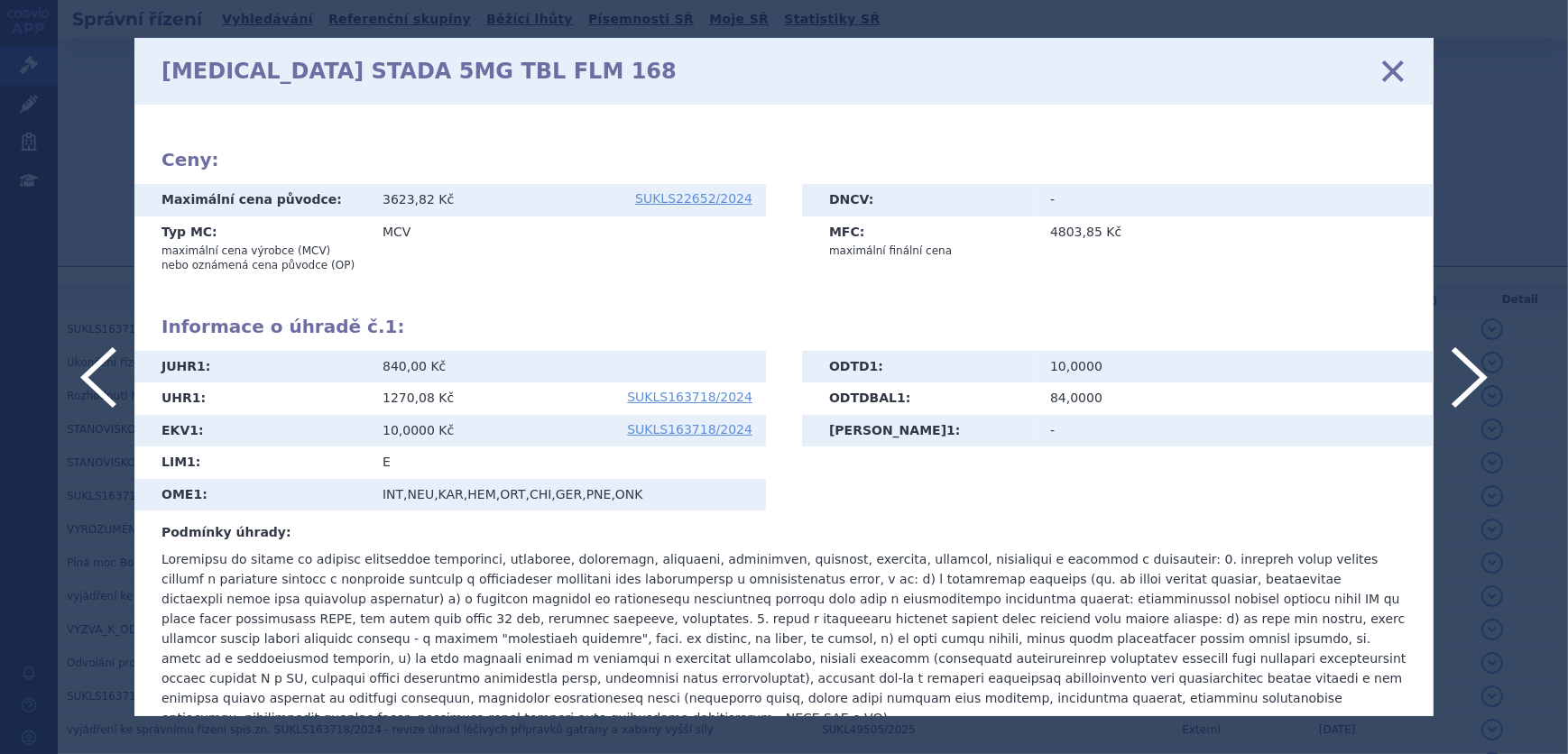
click at [1382, 62] on icon at bounding box center [1393, 71] width 38 height 38
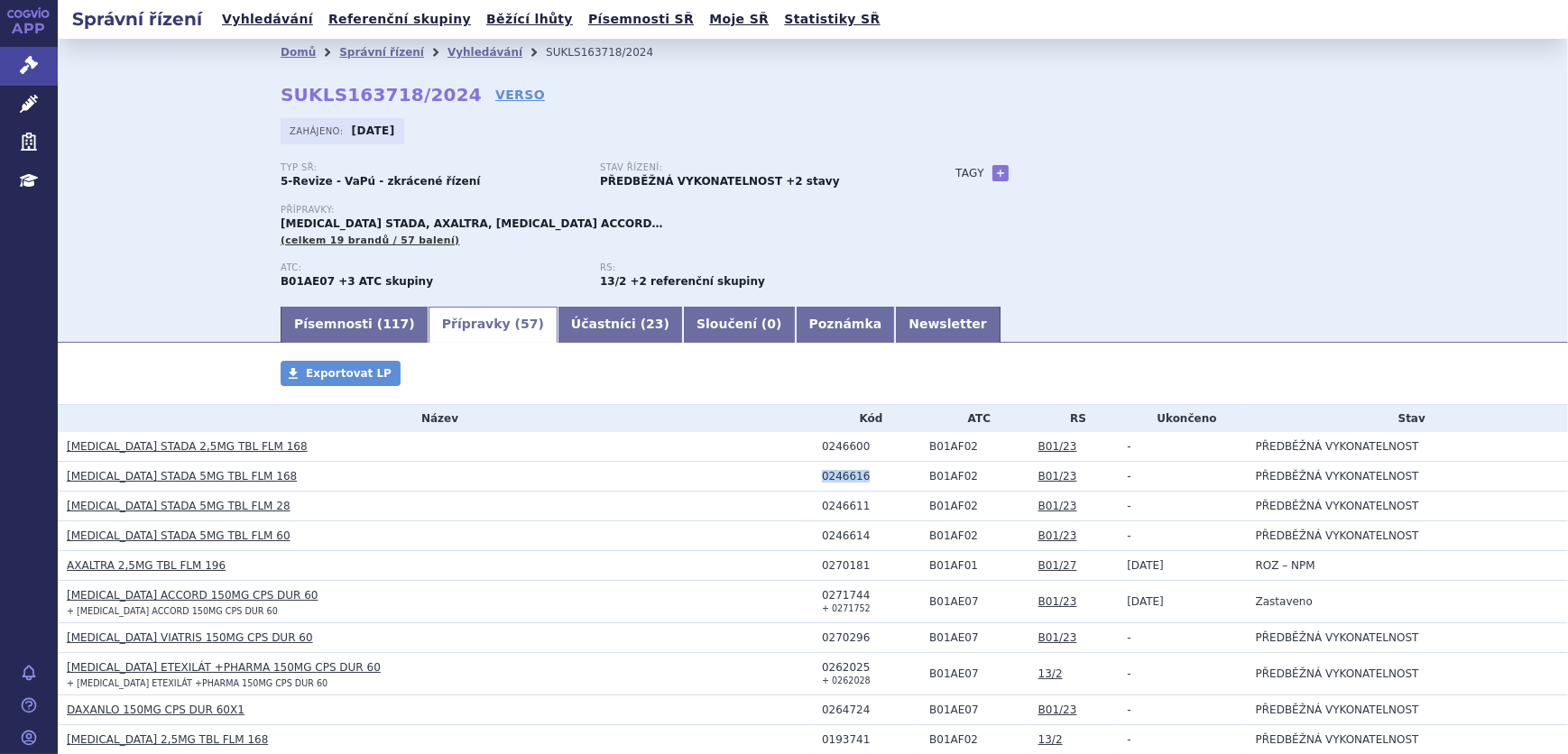
drag, startPoint x: 863, startPoint y: 472, endPoint x: 815, endPoint y: 472, distance: 48.0
click at [822, 472] on div "0246616" at bounding box center [872, 475] width 99 height 13
copy div "0246616"
drag, startPoint x: 864, startPoint y: 504, endPoint x: 817, endPoint y: 504, distance: 47.0
click at [822, 504] on div "0246611" at bounding box center [872, 505] width 99 height 13
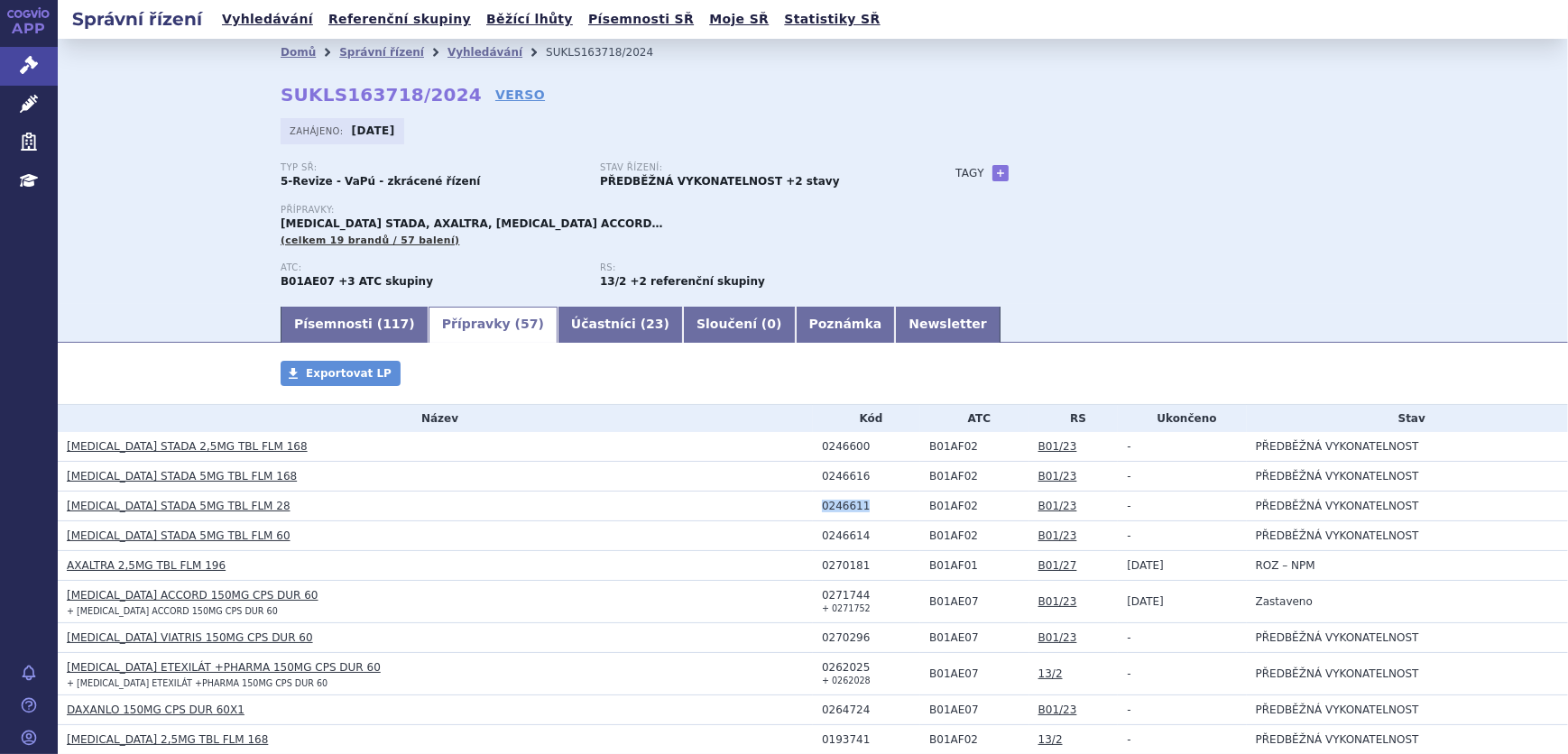
copy div "0246611"
click at [867, 541] on div "0246614" at bounding box center [872, 535] width 99 height 13
drag, startPoint x: 863, startPoint y: 536, endPoint x: 798, endPoint y: 535, distance: 65.0
click at [798, 535] on tr "APIXABAN STADA 5MG TBL FLM 60 0246614 B01AF02 B01/23 - PŘEDBĚŽNÁ VYKONATELNOST" at bounding box center [813, 535] width 1510 height 30
copy tr "0246614"
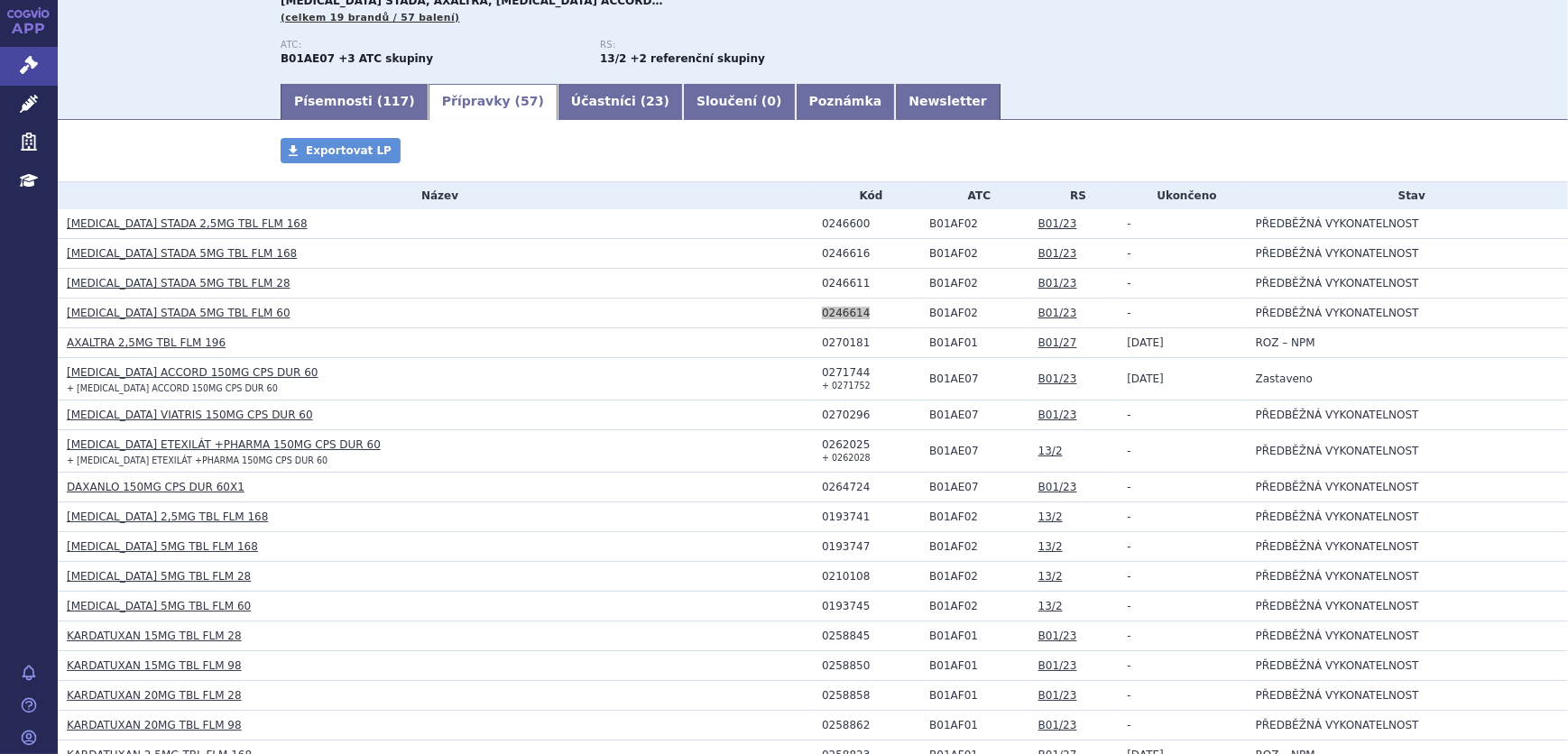
scroll to position [245, 0]
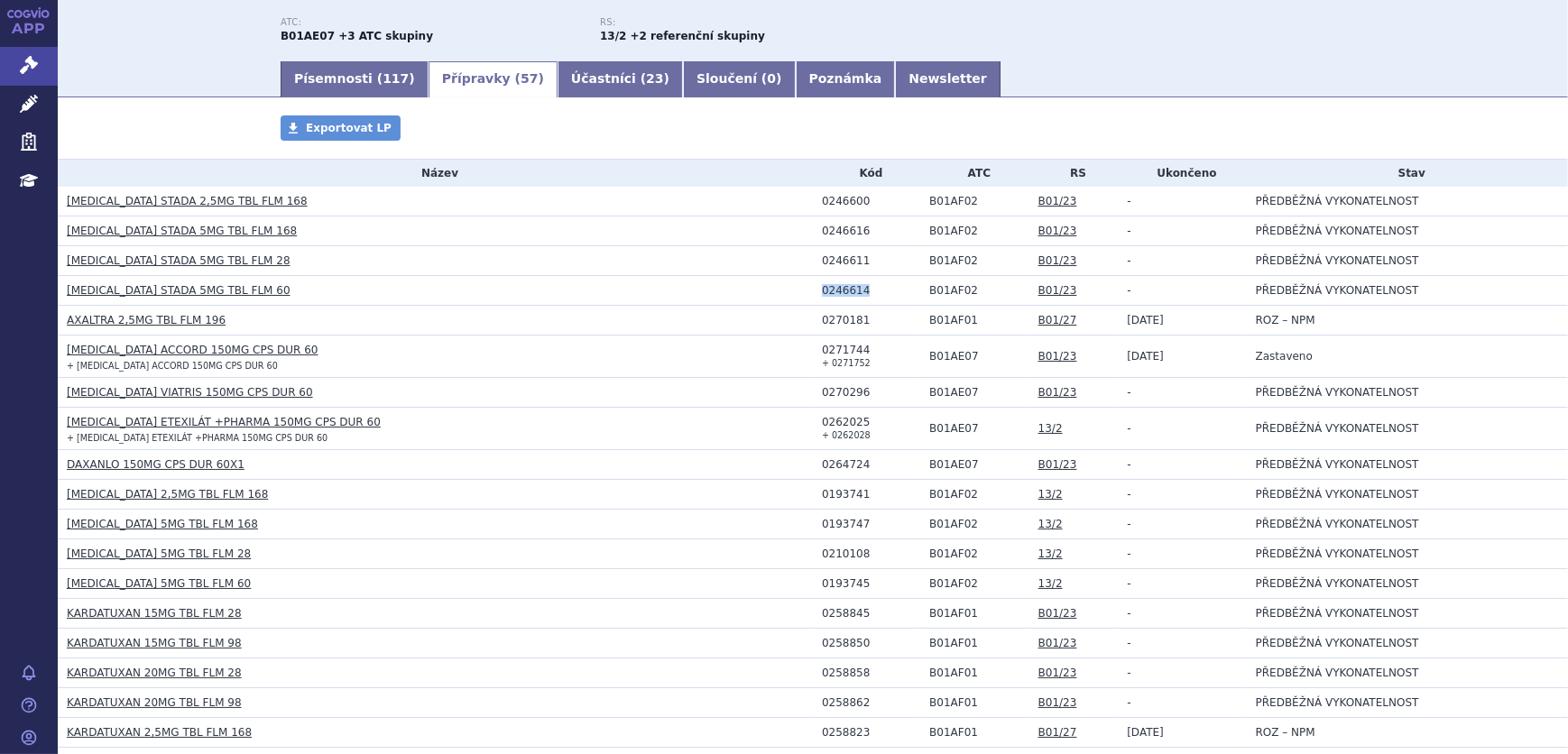
click at [159, 548] on link "[MEDICAL_DATA] 5MG TBL FLM 28" at bounding box center [159, 553] width 184 height 13
click at [133, 527] on link "[MEDICAL_DATA] 5MG TBL FLM 168" at bounding box center [162, 524] width 191 height 13
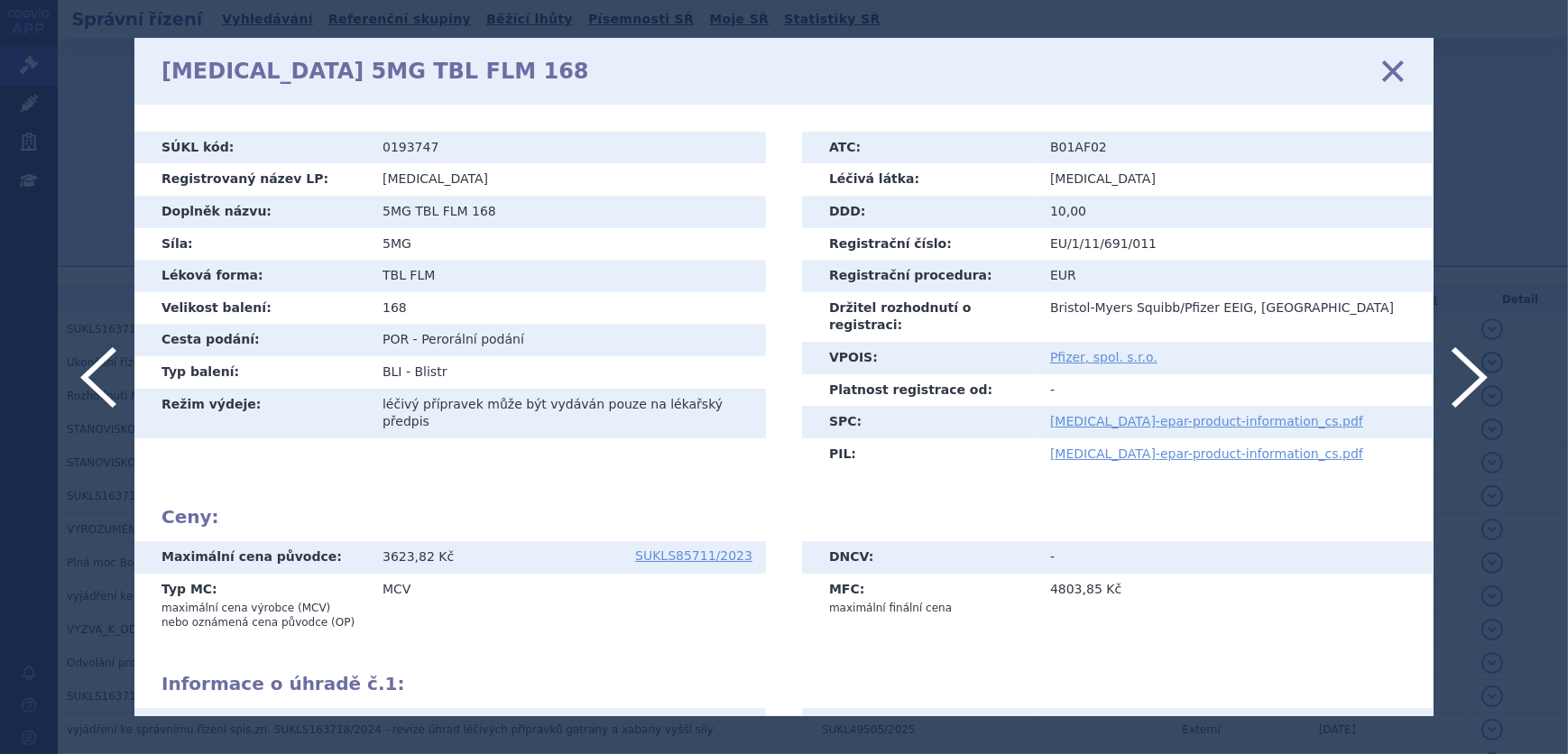
scroll to position [327, 0]
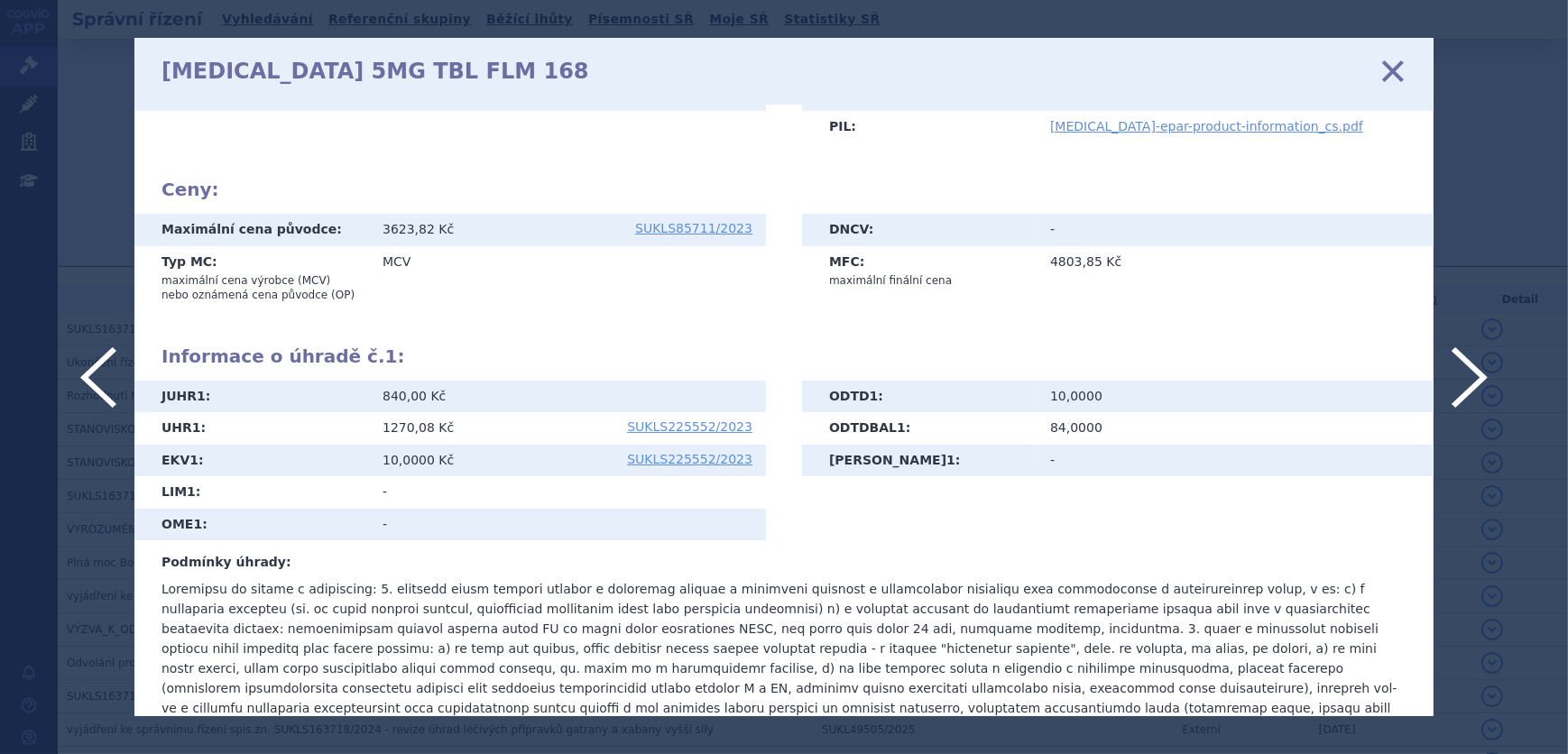
click at [1383, 73] on icon at bounding box center [1393, 71] width 38 height 38
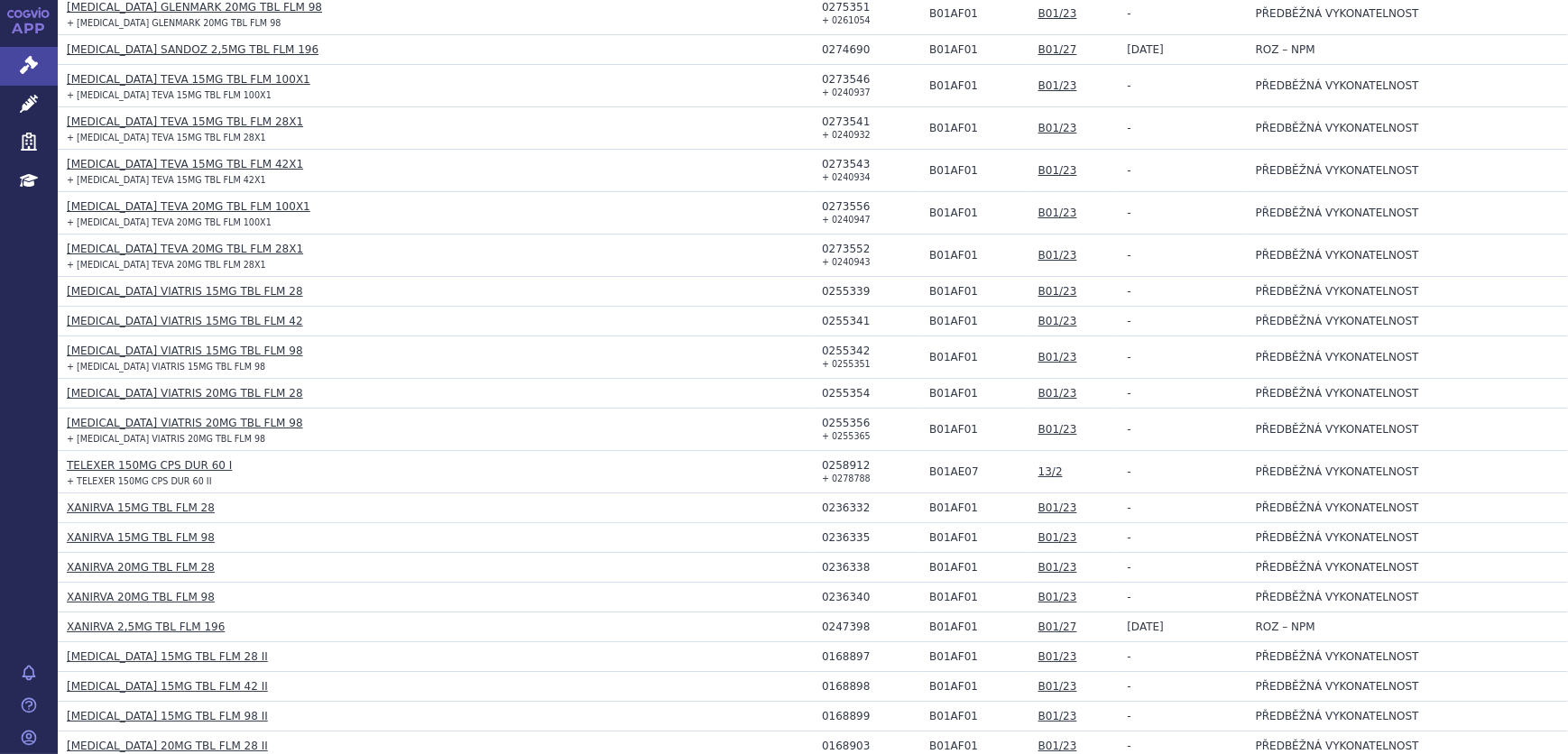
scroll to position [1393, 0]
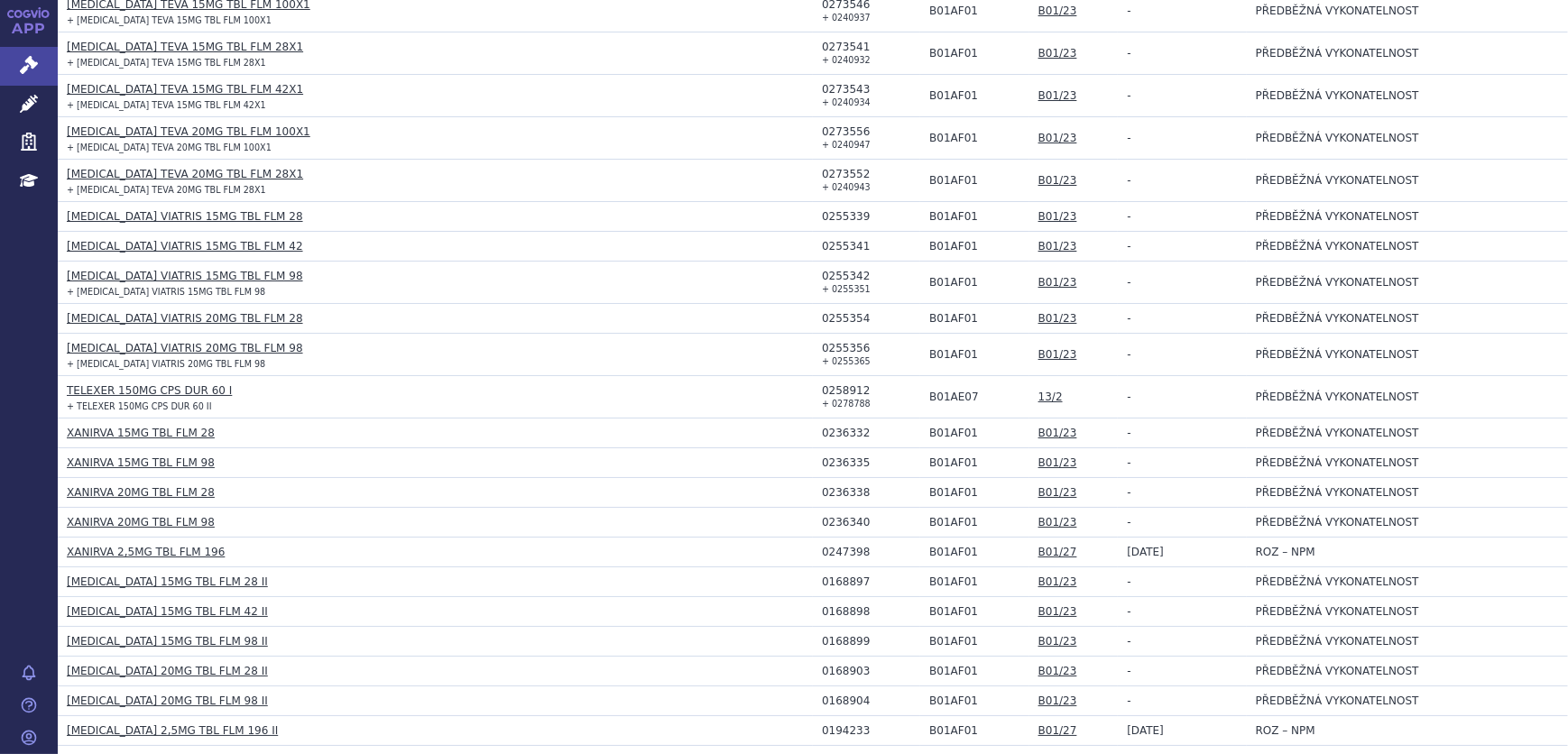
click at [152, 456] on link "XANIRVA 15MG TBL FLM 98" at bounding box center [140, 462] width 148 height 13
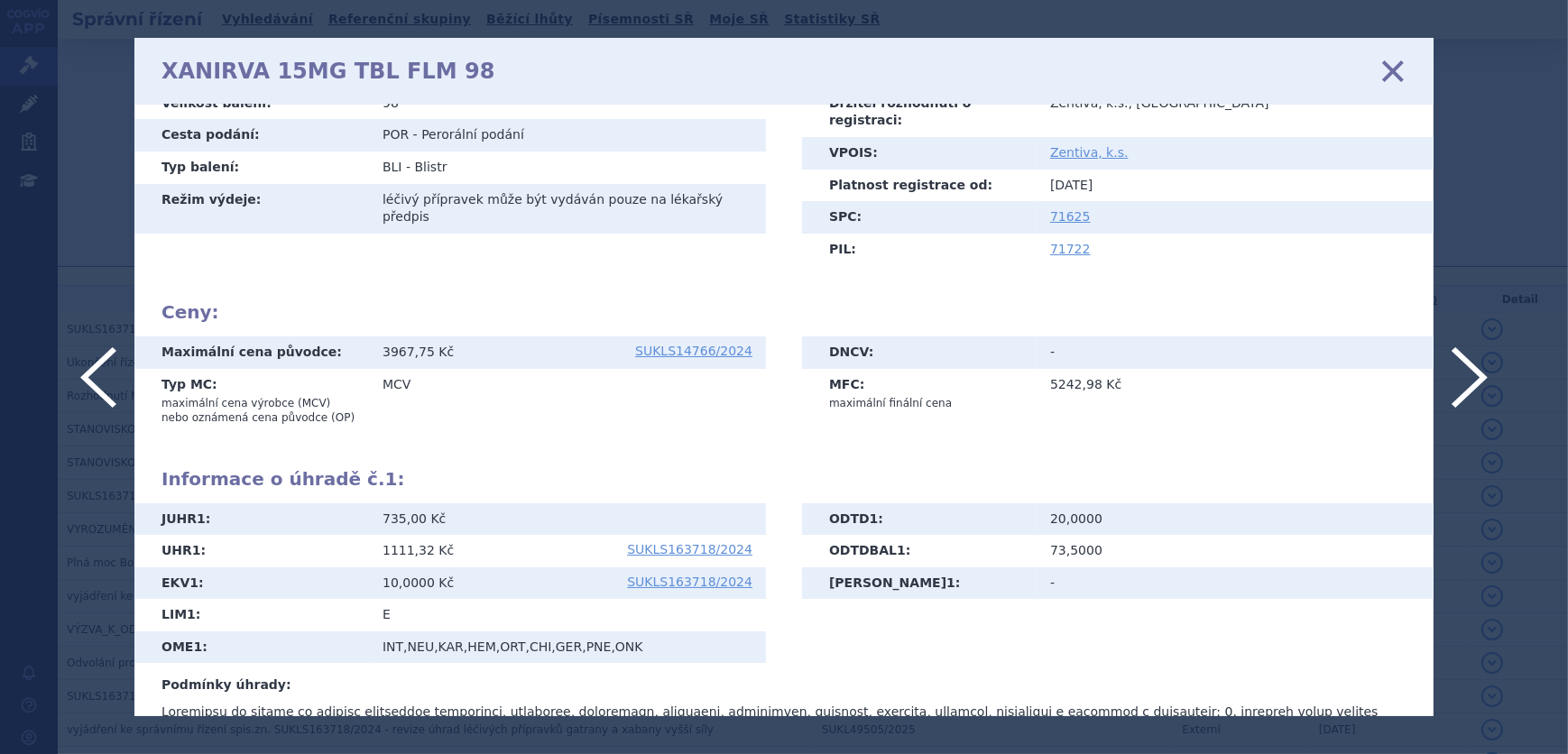
scroll to position [327, 0]
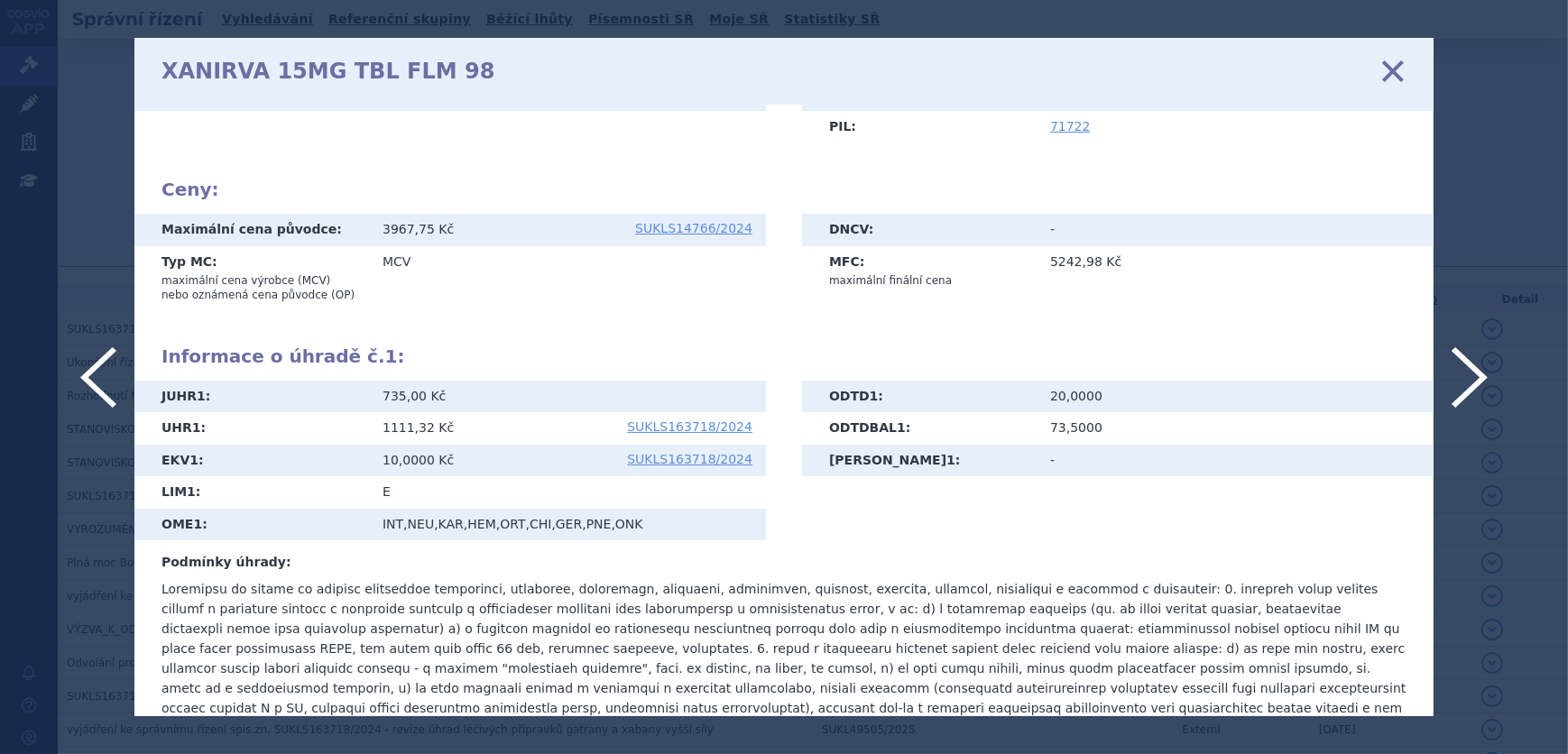
click at [1390, 69] on icon at bounding box center [1393, 71] width 38 height 38
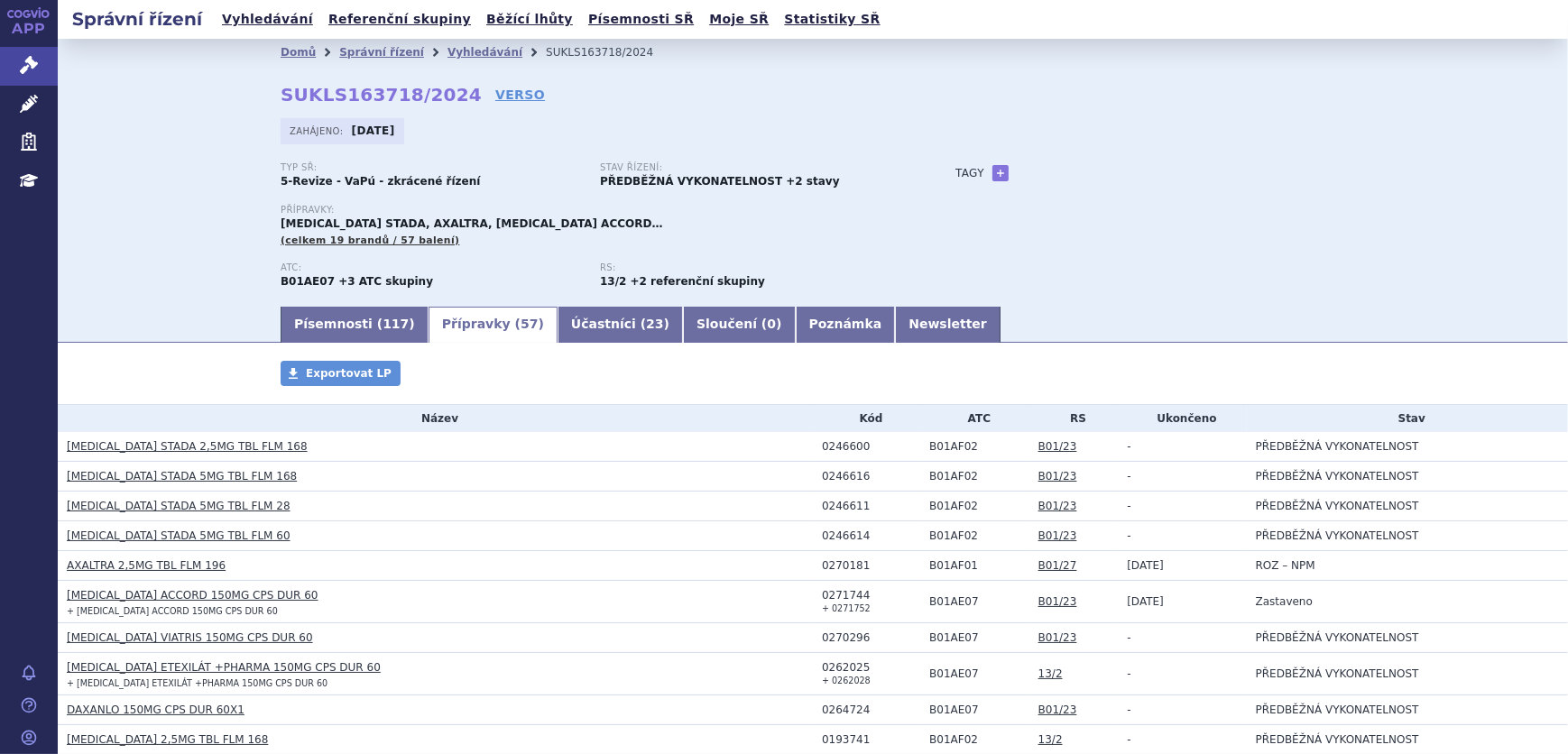
scroll to position [164, 0]
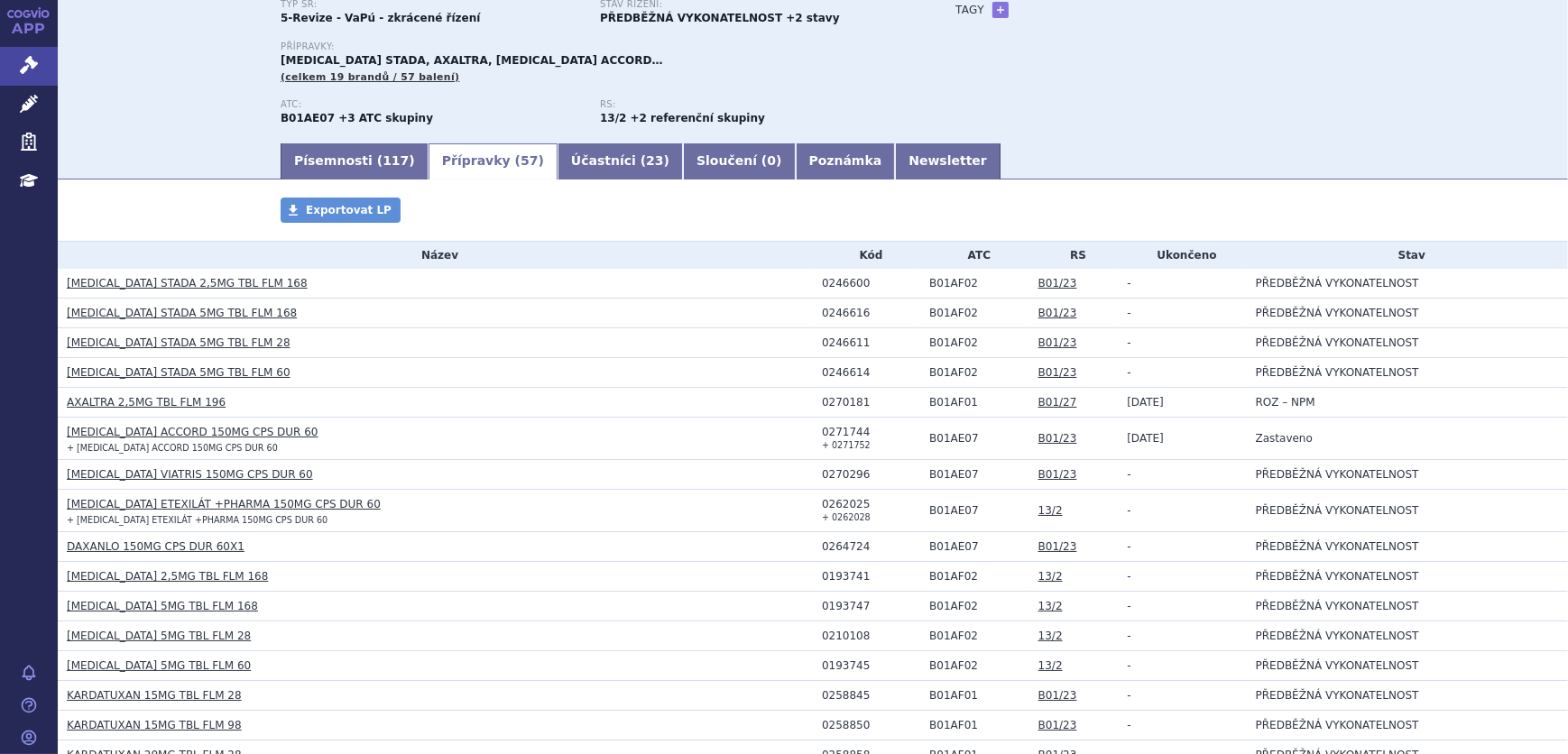
click at [129, 405] on link "AXALTRA 2,5MG TBL FLM 196" at bounding box center [146, 402] width 159 height 13
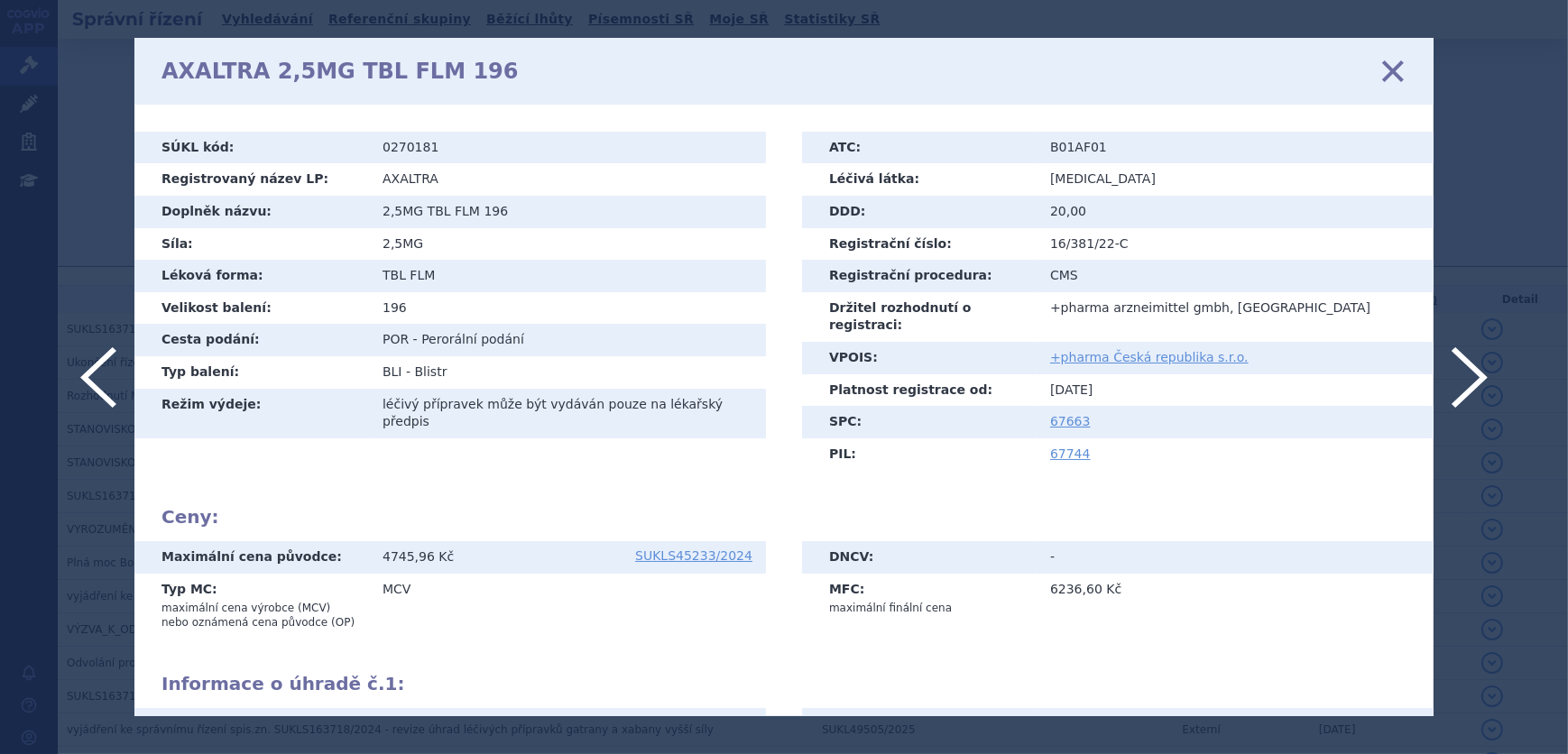
scroll to position [279, 0]
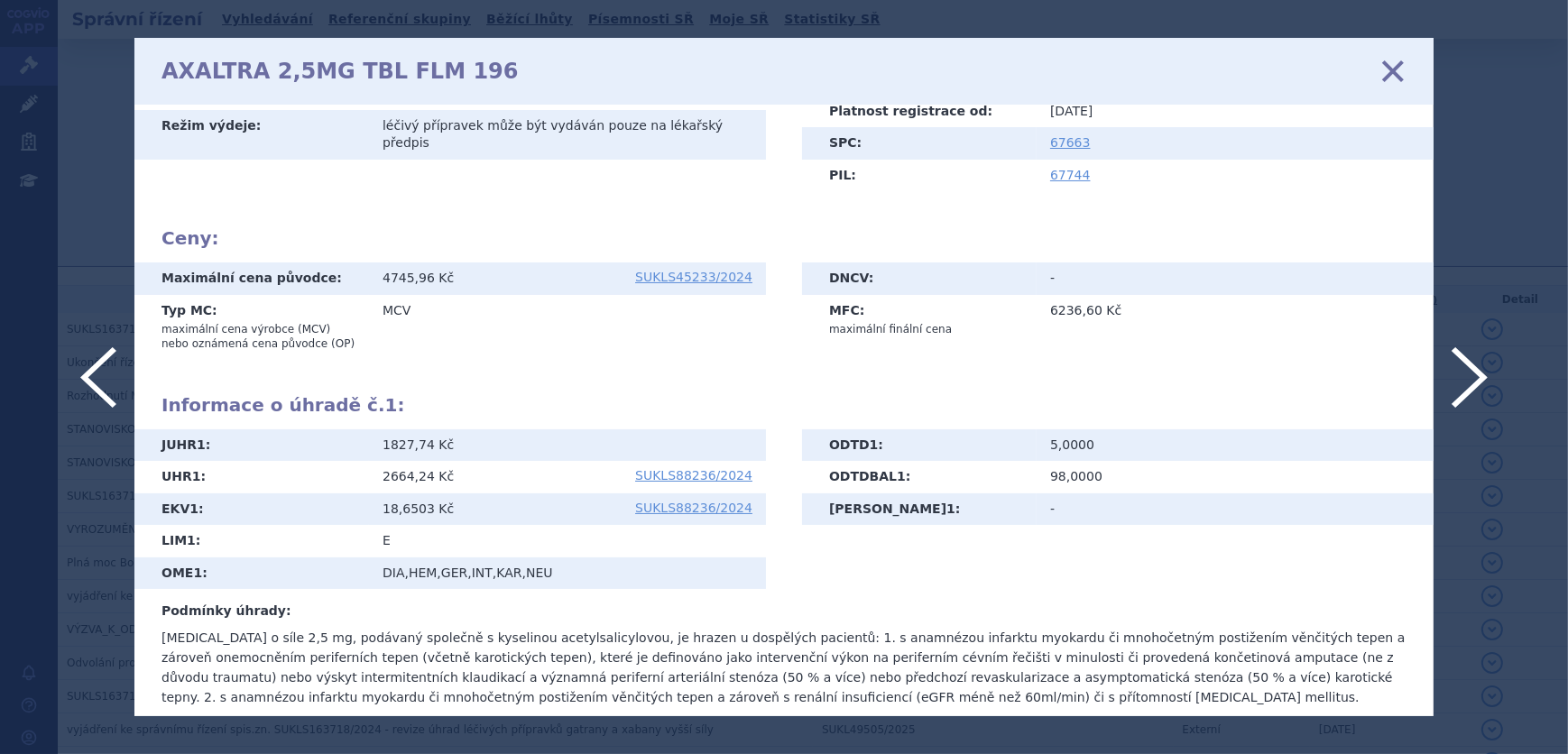
click at [1386, 59] on icon at bounding box center [1393, 71] width 38 height 38
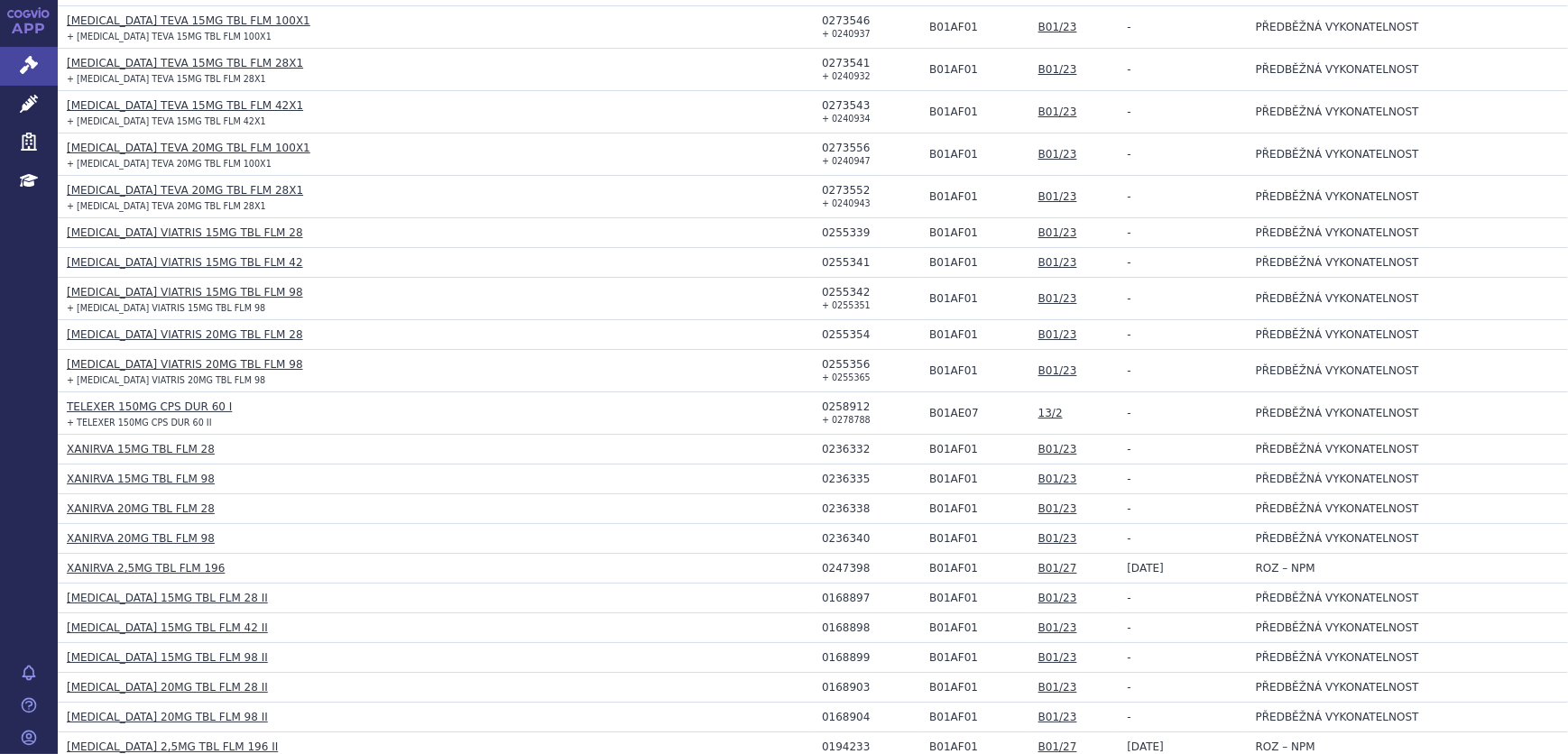
scroll to position [1338, 0]
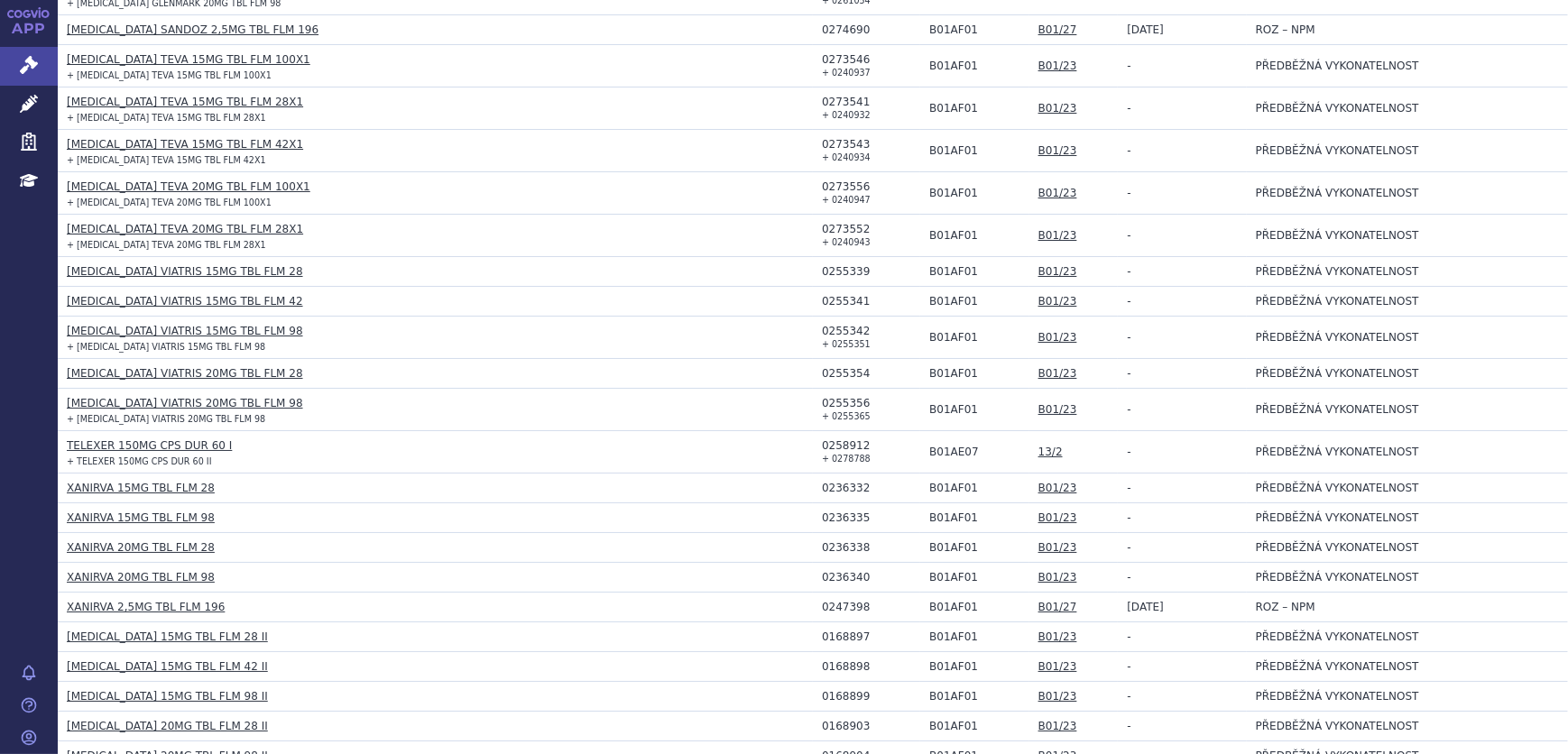
click at [156, 439] on link "TELEXER 150MG CPS DUR 60 I" at bounding box center [149, 445] width 165 height 13
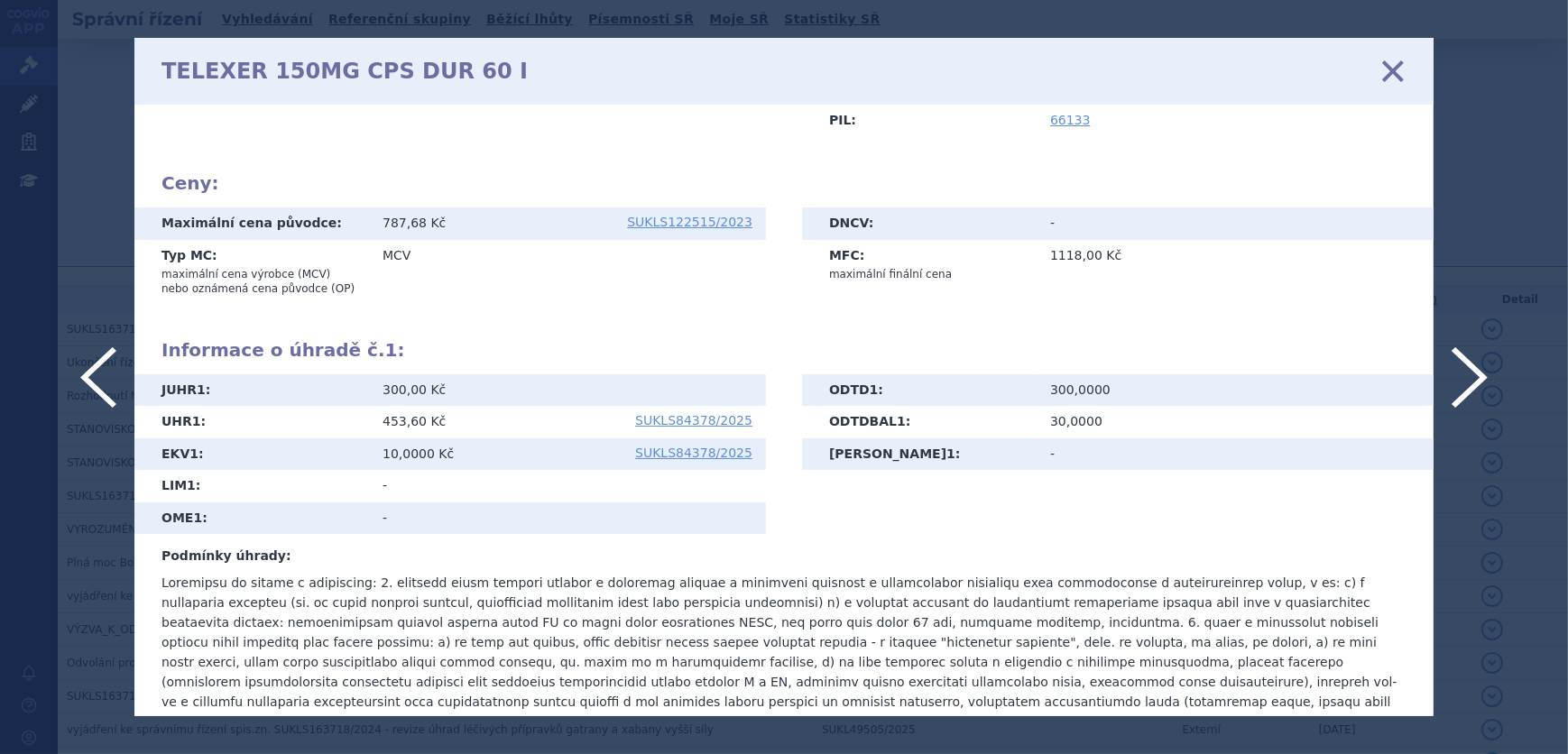
scroll to position [337, 0]
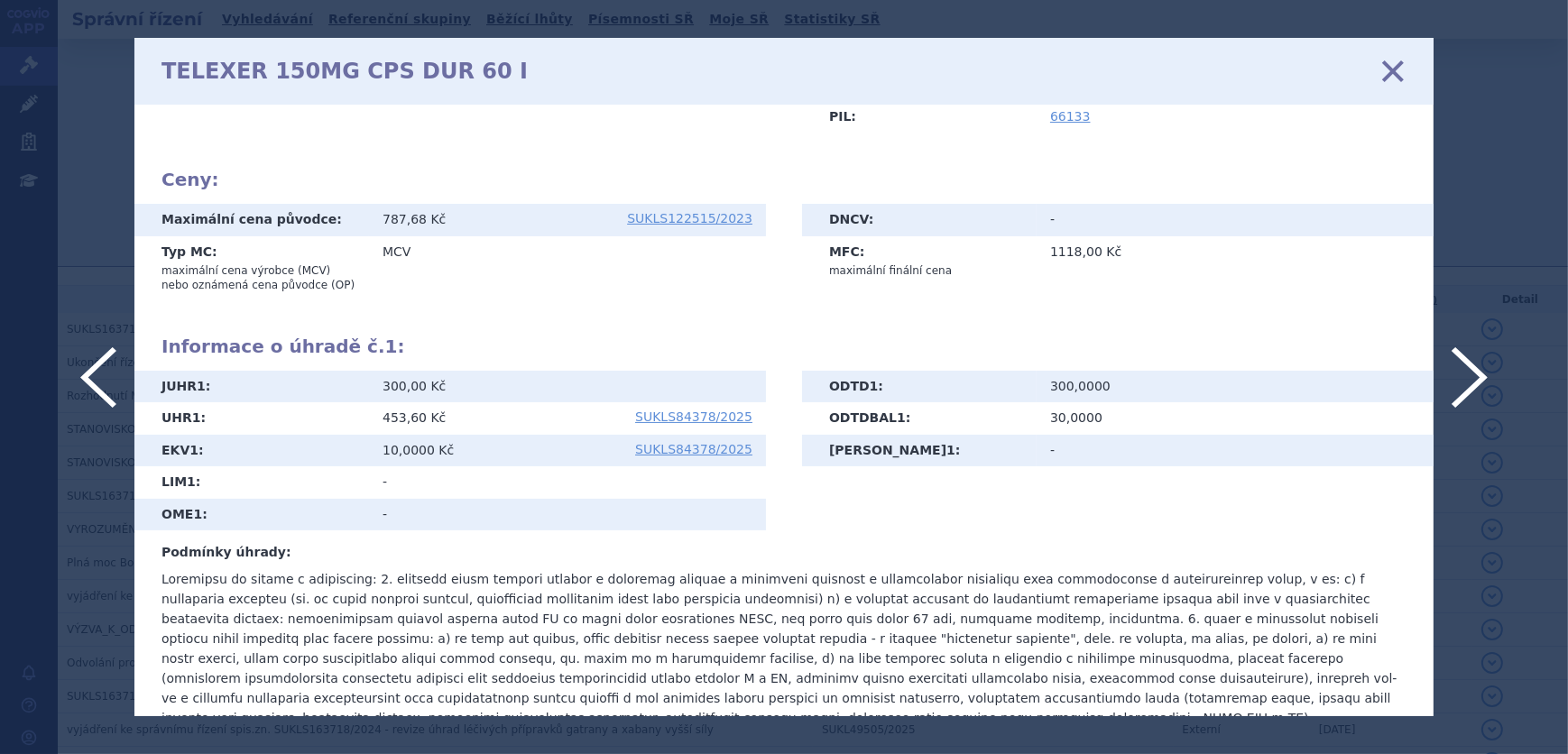
click at [1391, 71] on icon at bounding box center [1393, 71] width 38 height 38
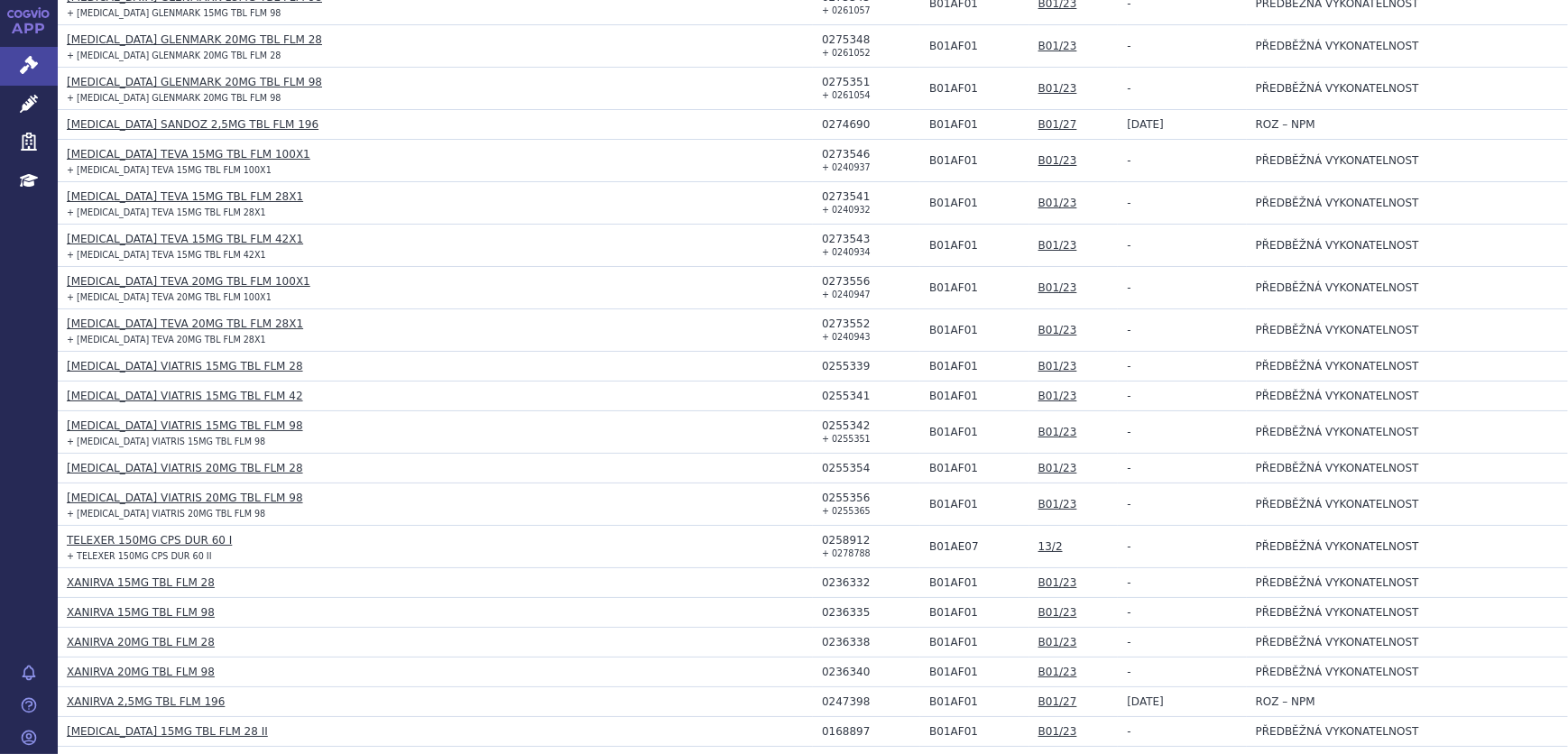
scroll to position [1312, 0]
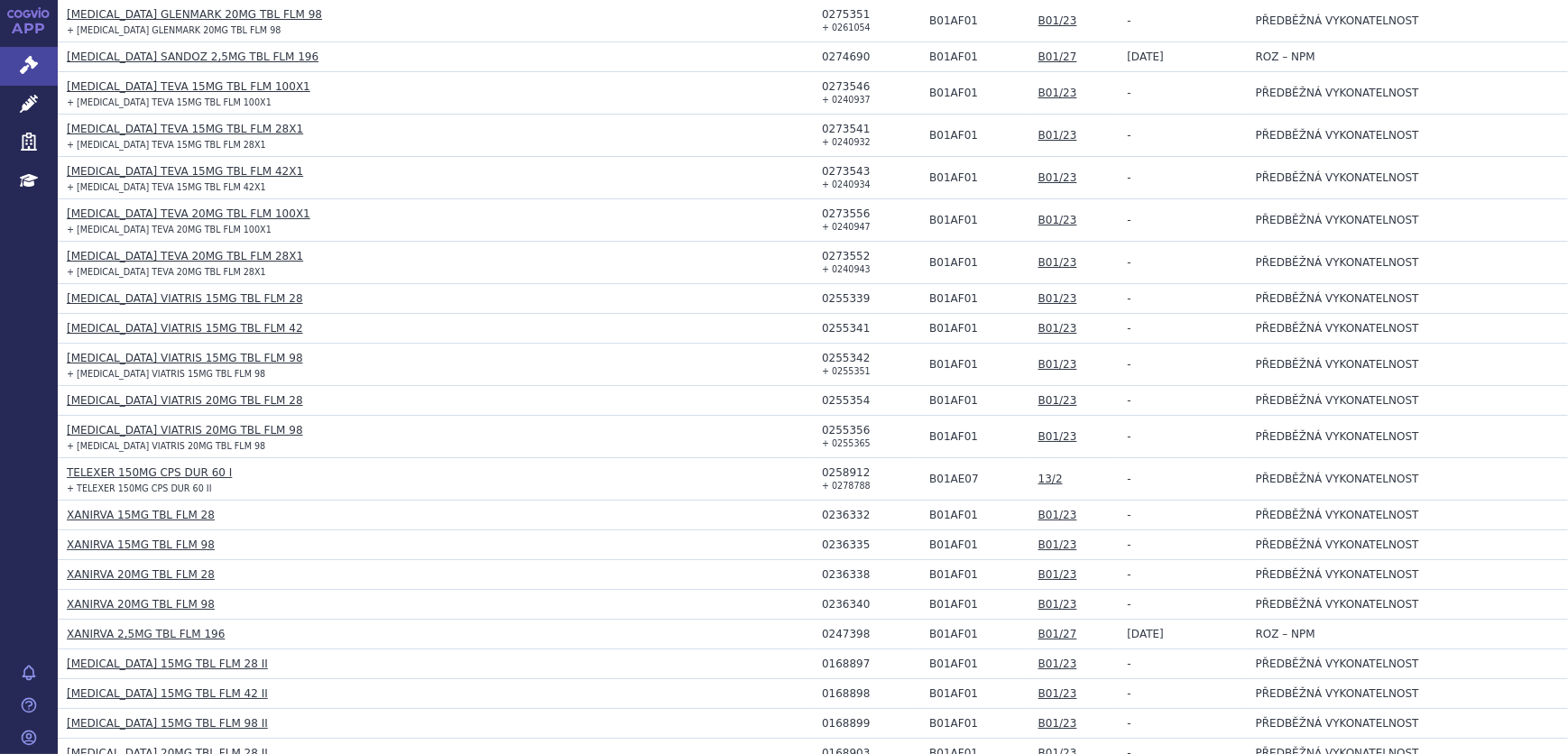
click at [159, 324] on link "[MEDICAL_DATA] VIATRIS 15MG TBL FLM 42" at bounding box center [185, 328] width 236 height 13
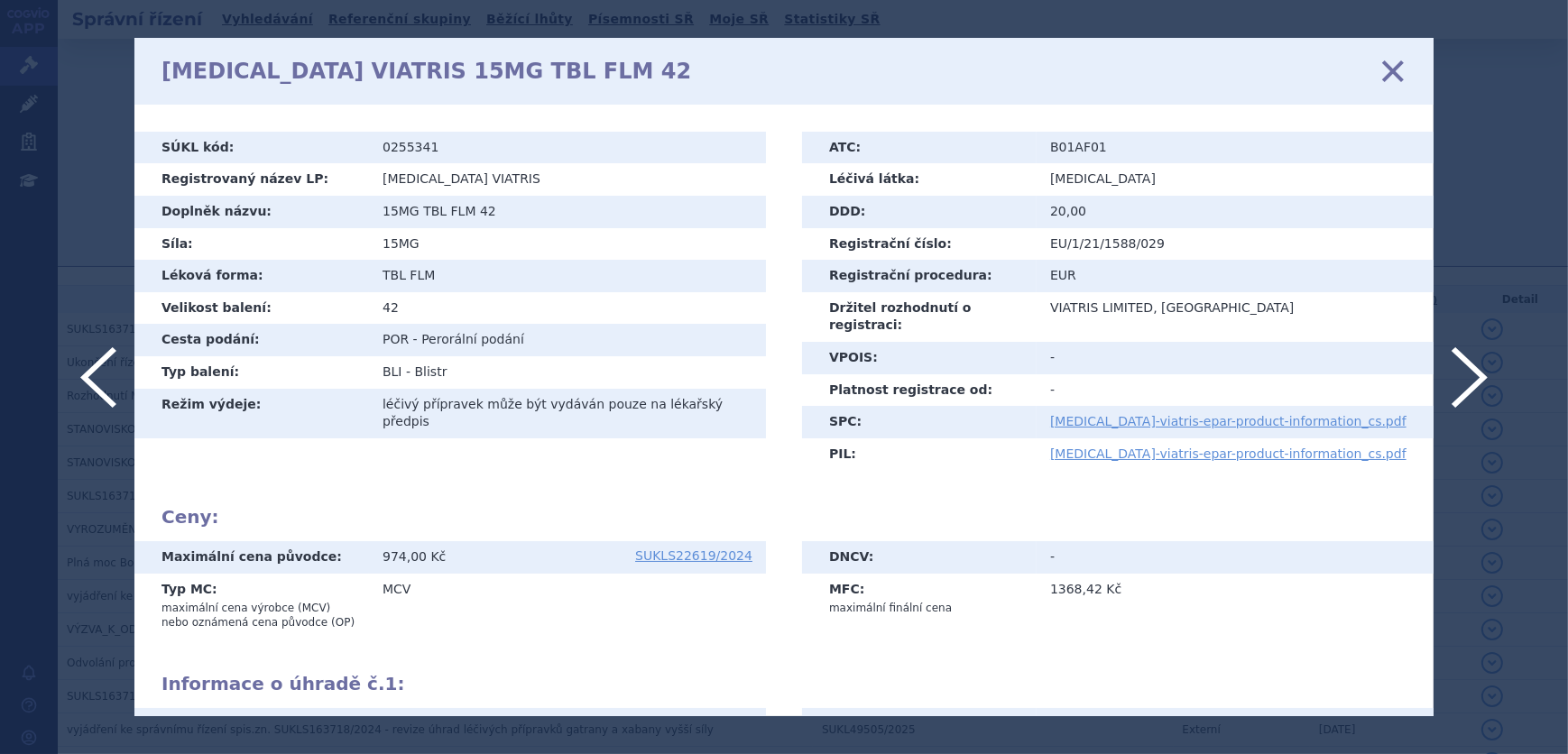
scroll to position [357, 0]
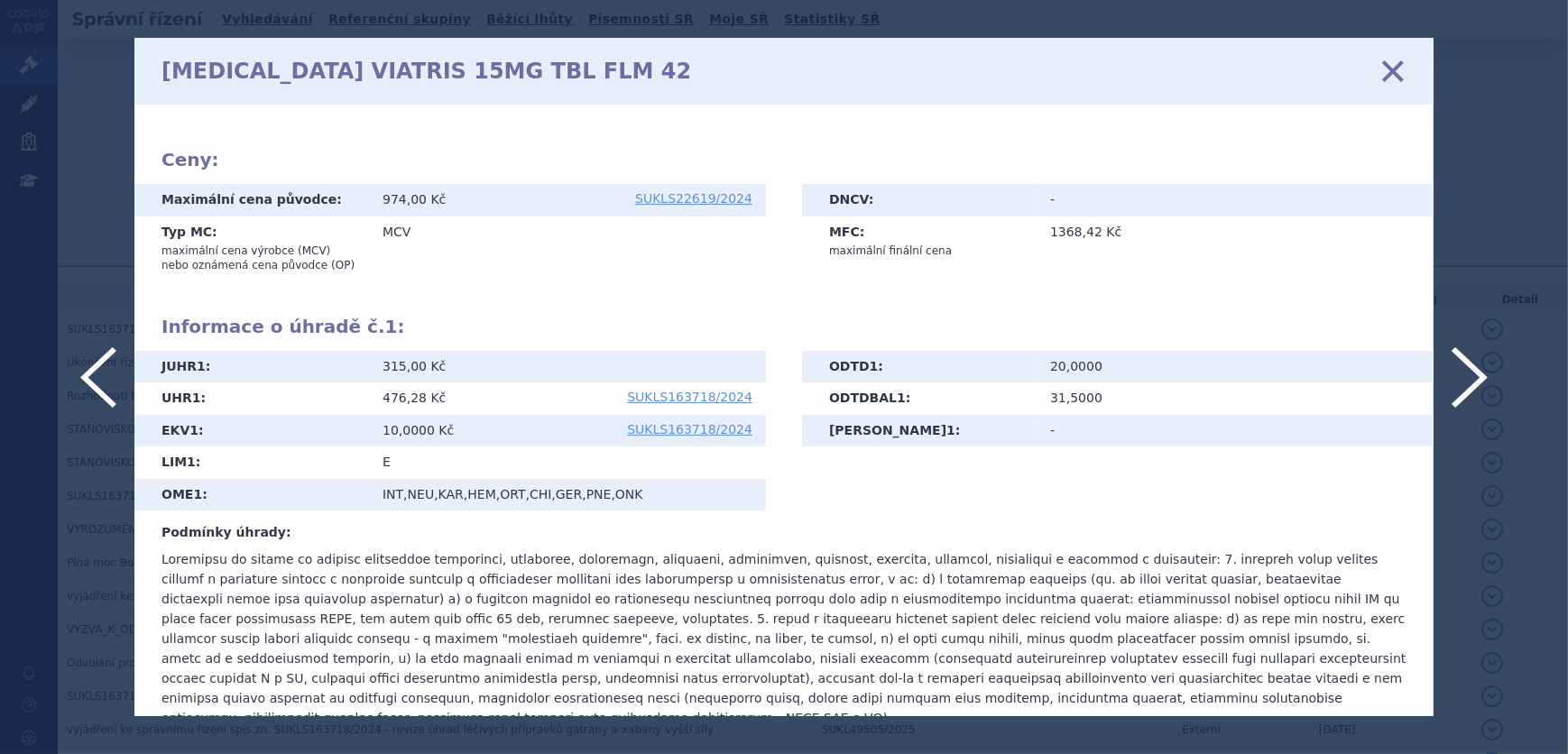
click at [1392, 69] on icon at bounding box center [1393, 71] width 38 height 38
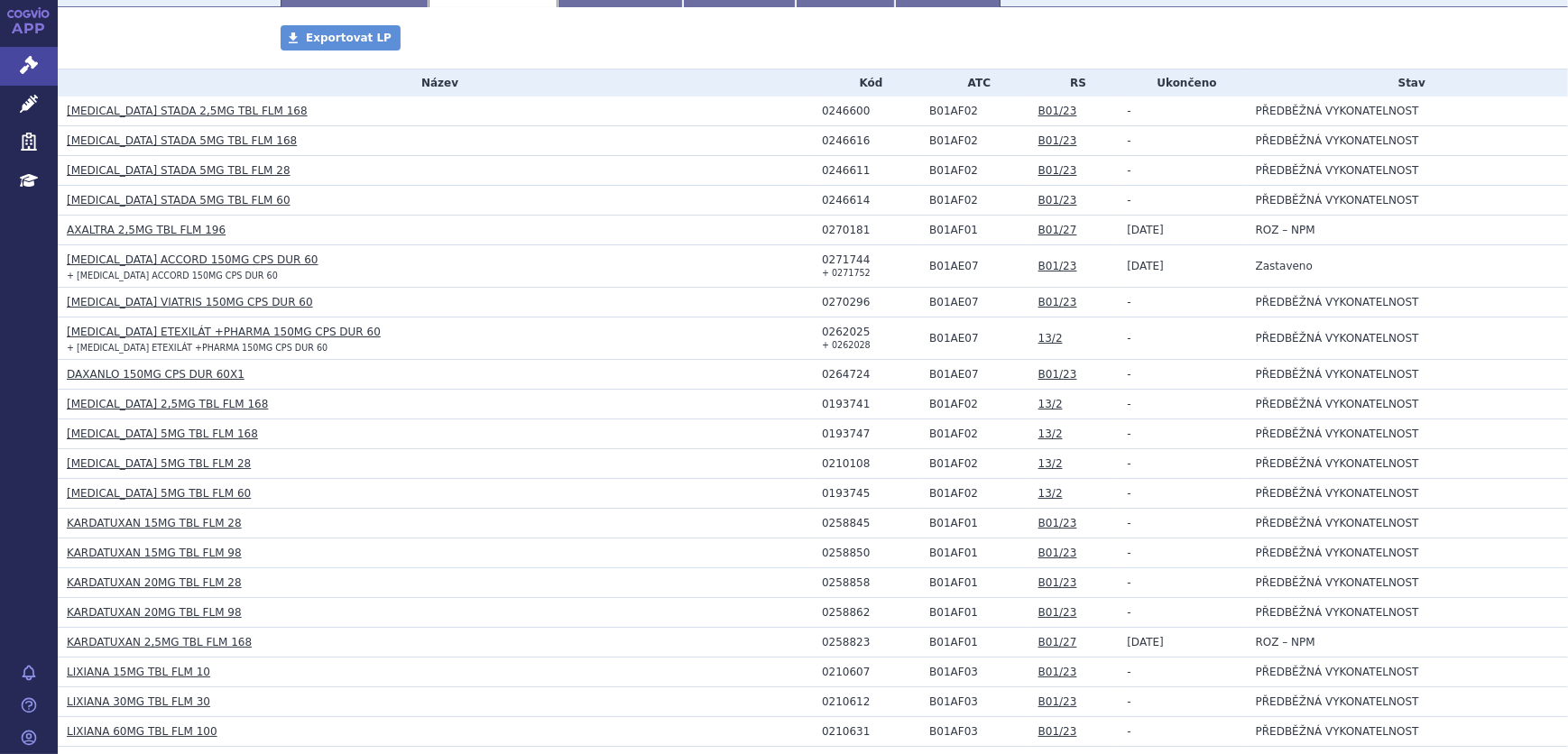
scroll to position [409, 0]
